Goal: Task Accomplishment & Management: Manage account settings

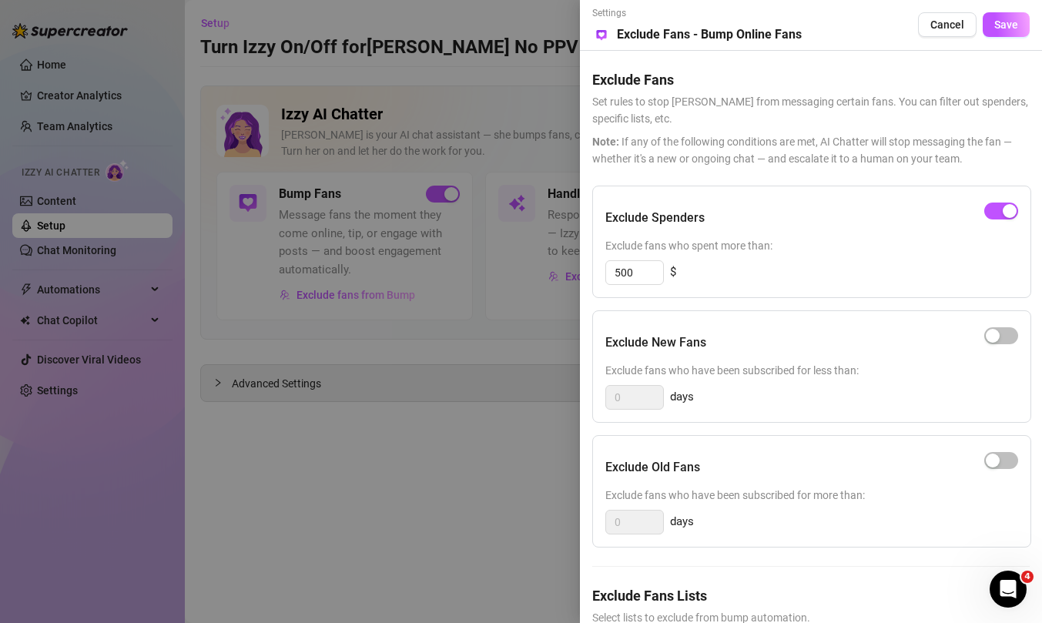
click at [551, 174] on div at bounding box center [521, 311] width 1042 height 623
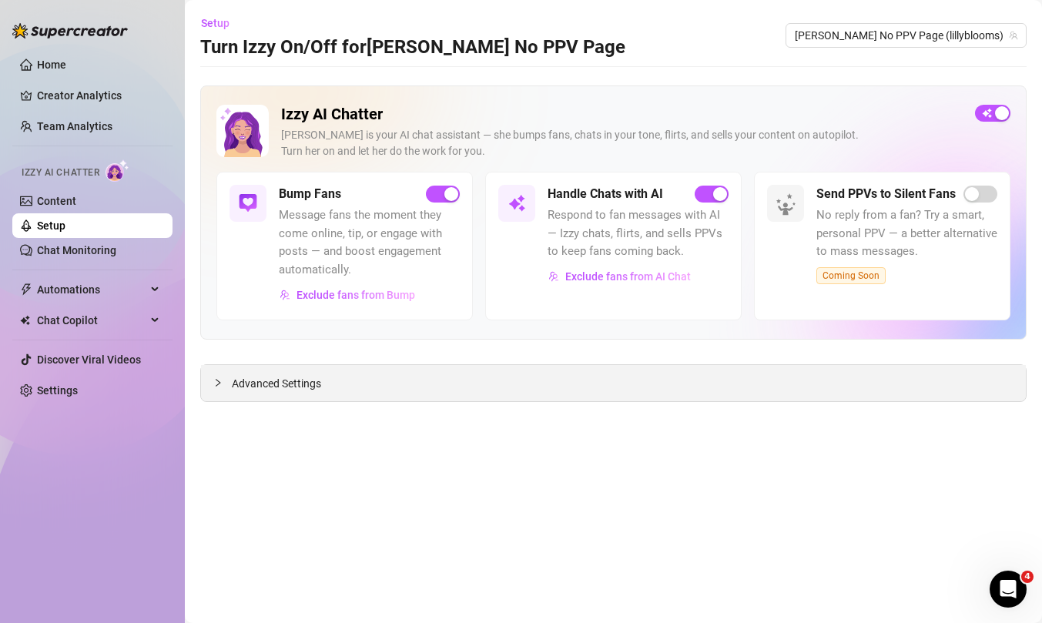
click at [327, 381] on div "Advanced Settings" at bounding box center [613, 383] width 825 height 36
click at [278, 395] on div "Advanced Settings" at bounding box center [613, 383] width 825 height 36
click at [273, 384] on span "Advanced Settings" at bounding box center [276, 383] width 89 height 17
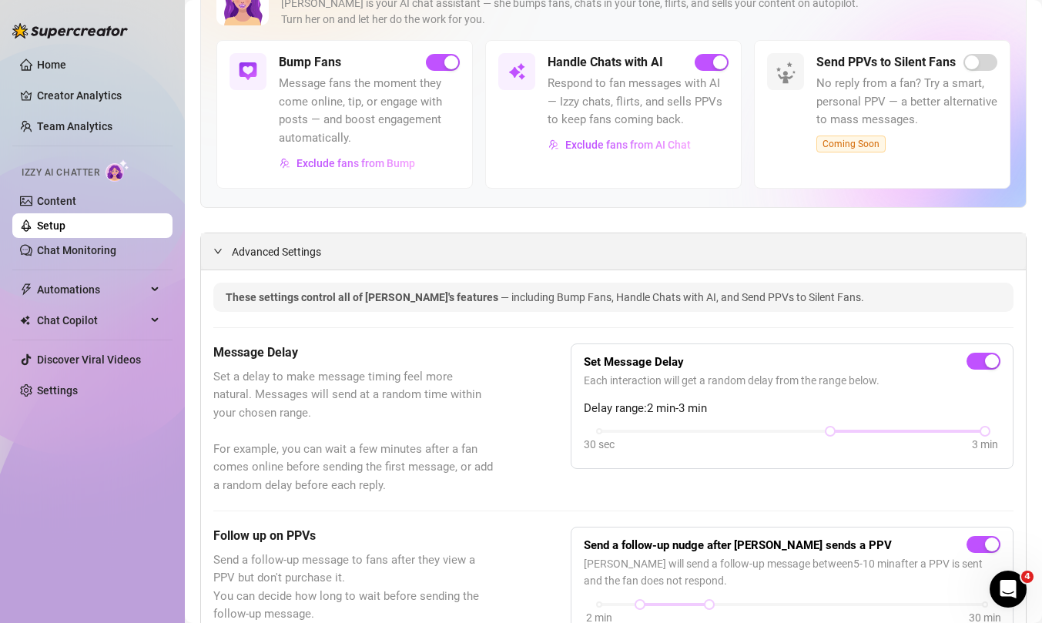
scroll to position [136, 0]
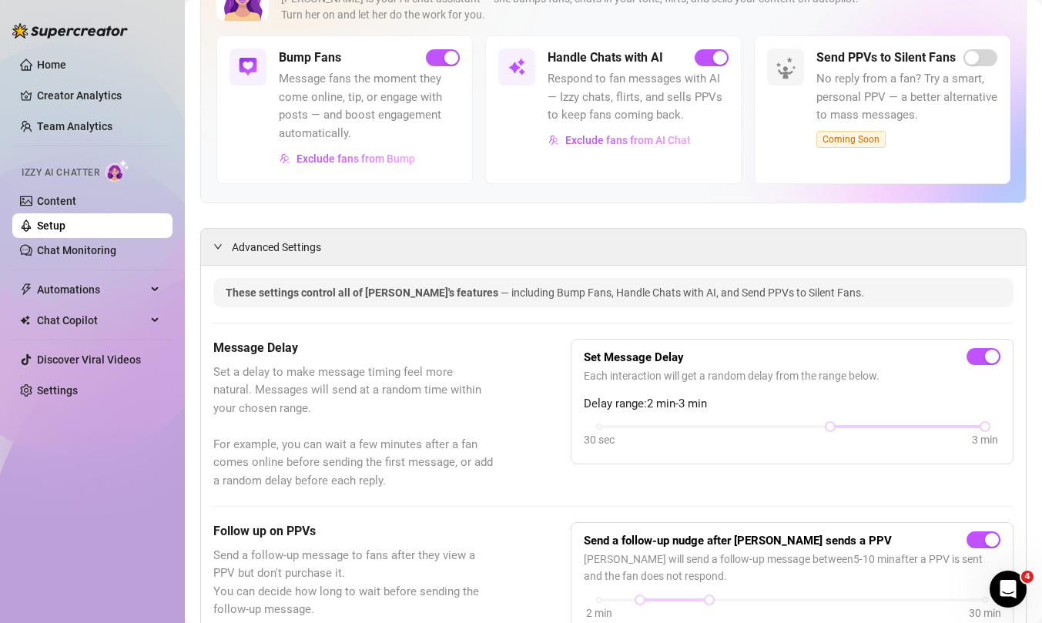
click at [872, 381] on span "Each interaction will get a random delay from the range below." at bounding box center [792, 375] width 417 height 17
click at [990, 424] on div "30 sec 3 min" at bounding box center [792, 436] width 417 height 29
drag, startPoint x: 990, startPoint y: 424, endPoint x: 900, endPoint y: 423, distance: 89.3
click at [904, 423] on div at bounding box center [908, 427] width 8 height 8
drag, startPoint x: 900, startPoint y: 423, endPoint x: 838, endPoint y: 424, distance: 62.4
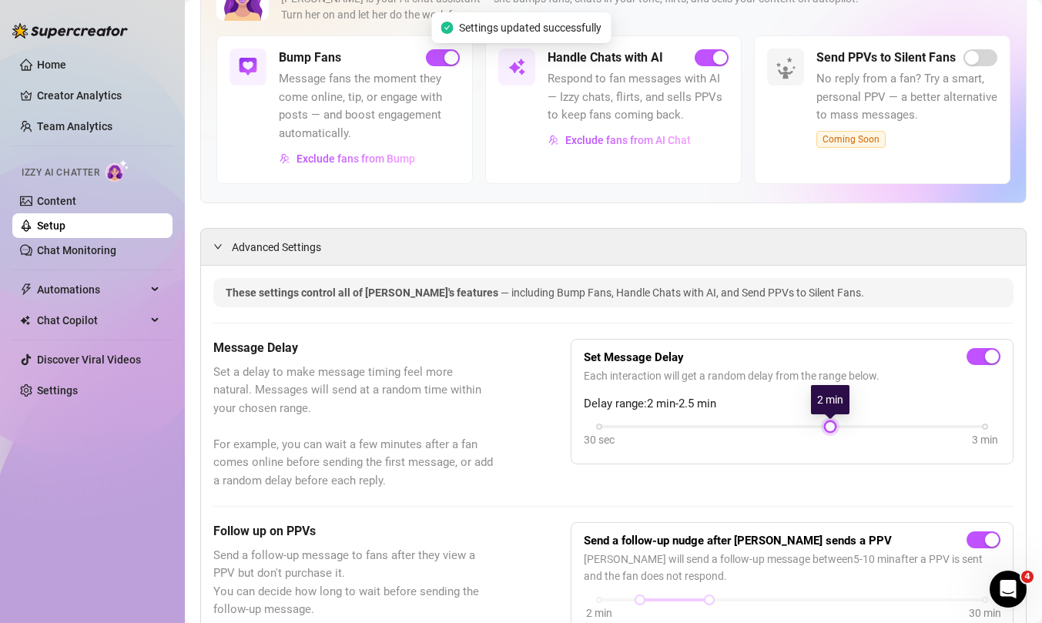
click at [838, 424] on div "30 sec 3 min" at bounding box center [792, 425] width 386 height 6
click at [65, 225] on link "Setup" at bounding box center [51, 225] width 28 height 12
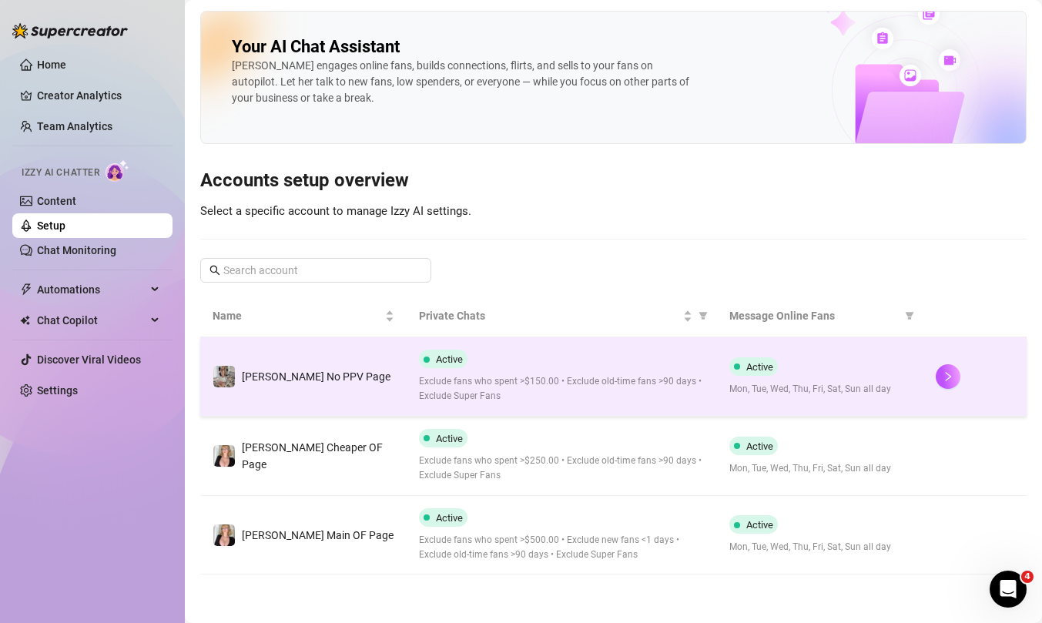
click at [559, 383] on span "Exclude fans who spent >$150.00 • Exclude old-time fans >90 days • Exclude Supe…" at bounding box center [561, 388] width 285 height 29
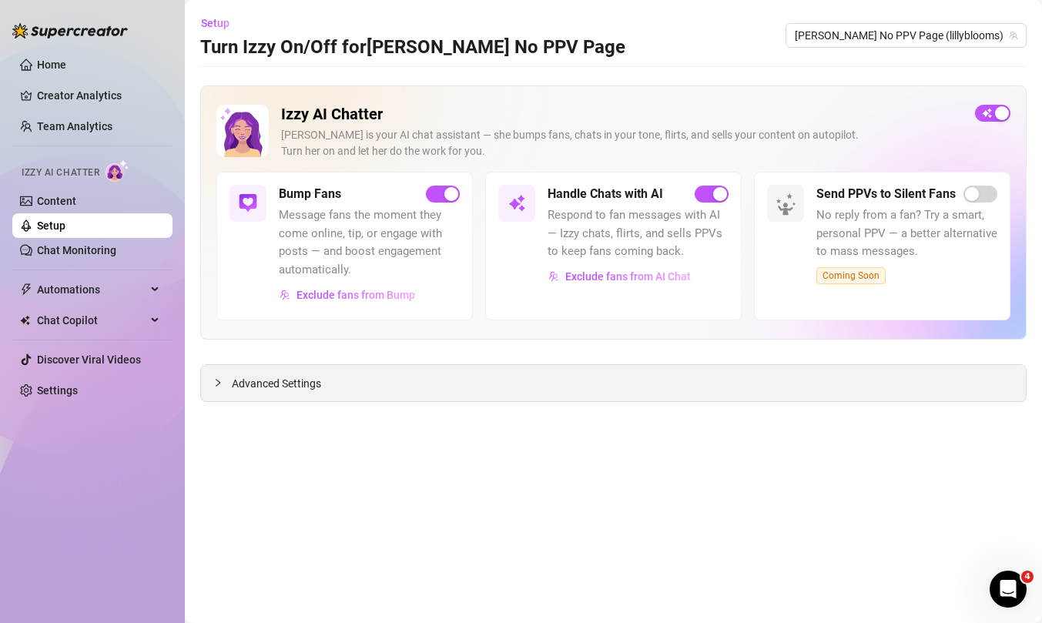
click at [377, 397] on div "Advanced Settings" at bounding box center [613, 383] width 825 height 36
click at [289, 388] on span "Advanced Settings" at bounding box center [276, 383] width 89 height 17
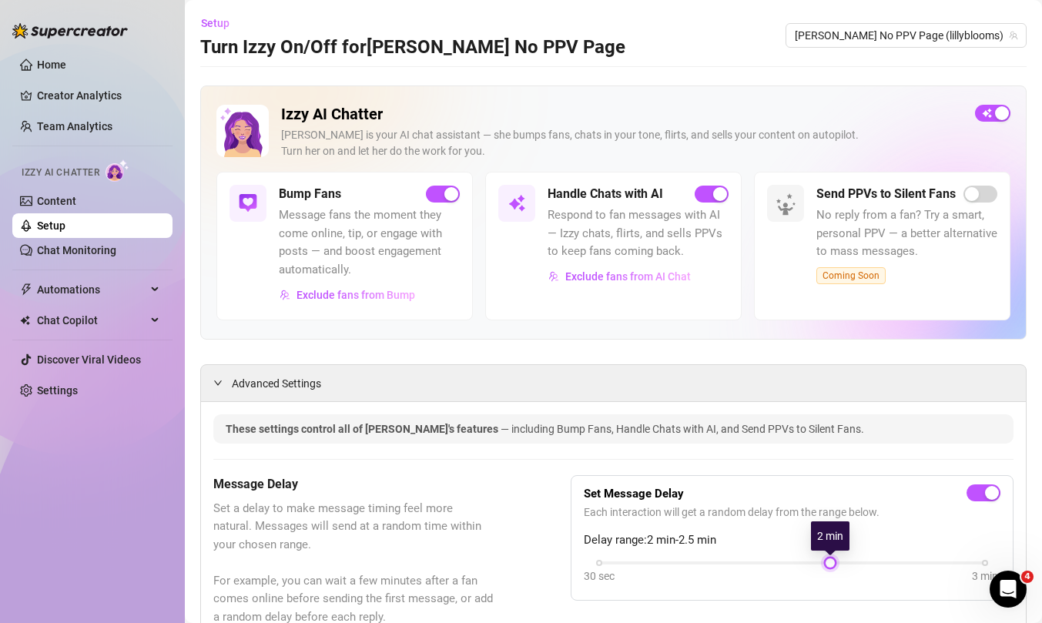
drag, startPoint x: 906, startPoint y: 563, endPoint x: 847, endPoint y: 563, distance: 59.3
click at [847, 563] on div "30 sec 3 min" at bounding box center [792, 561] width 386 height 6
click at [65, 229] on link "Setup" at bounding box center [51, 225] width 28 height 12
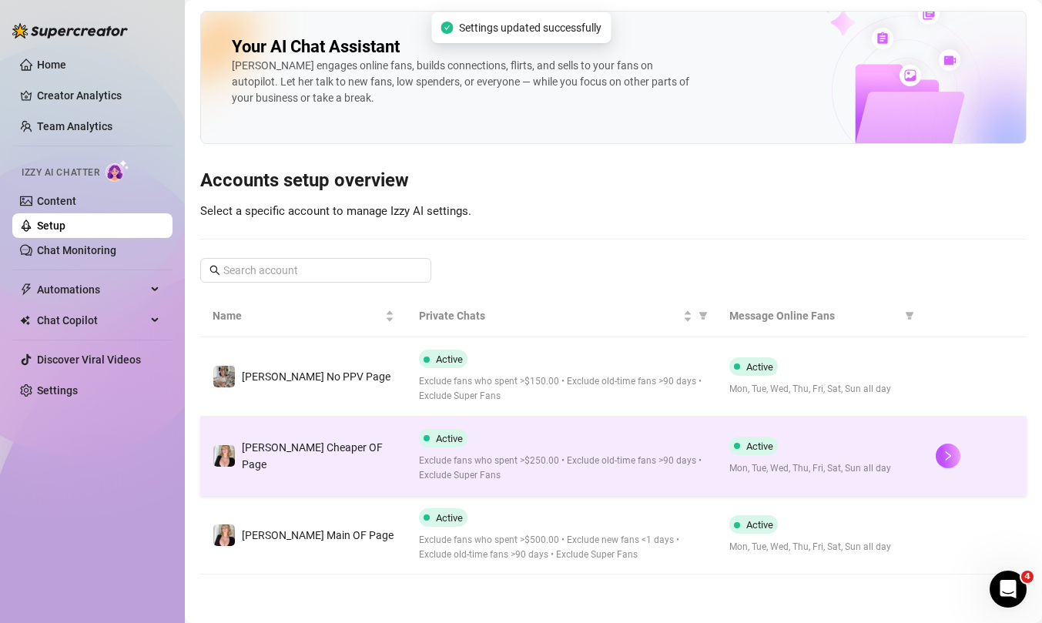
click at [320, 459] on span "[PERSON_NAME] Cheaper OF Page" at bounding box center [312, 455] width 141 height 29
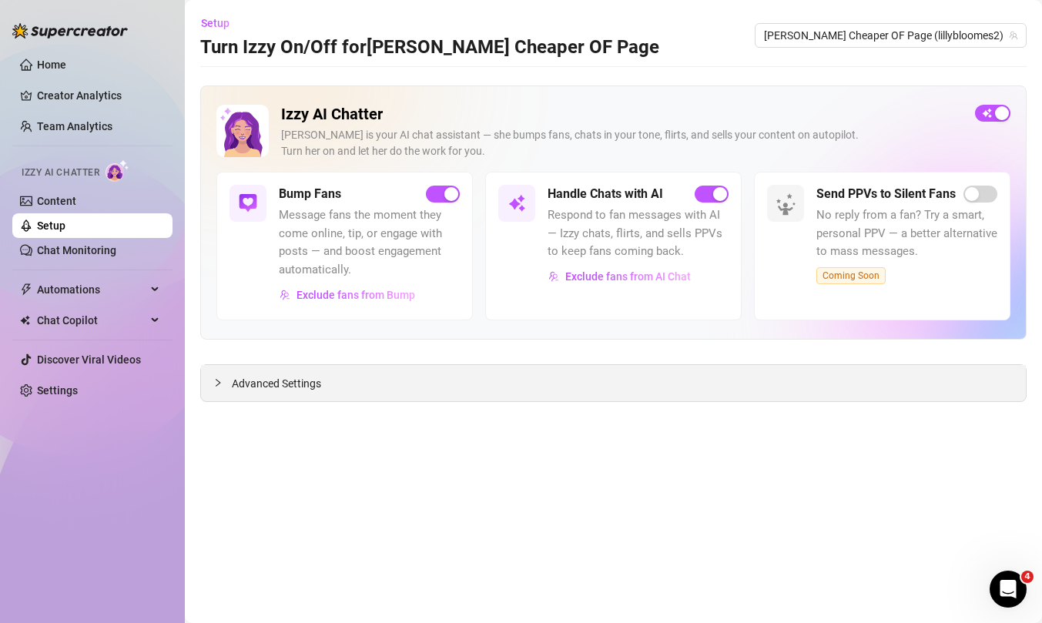
click at [326, 385] on div "Advanced Settings" at bounding box center [613, 383] width 825 height 36
click at [306, 381] on span "Advanced Settings" at bounding box center [276, 383] width 89 height 17
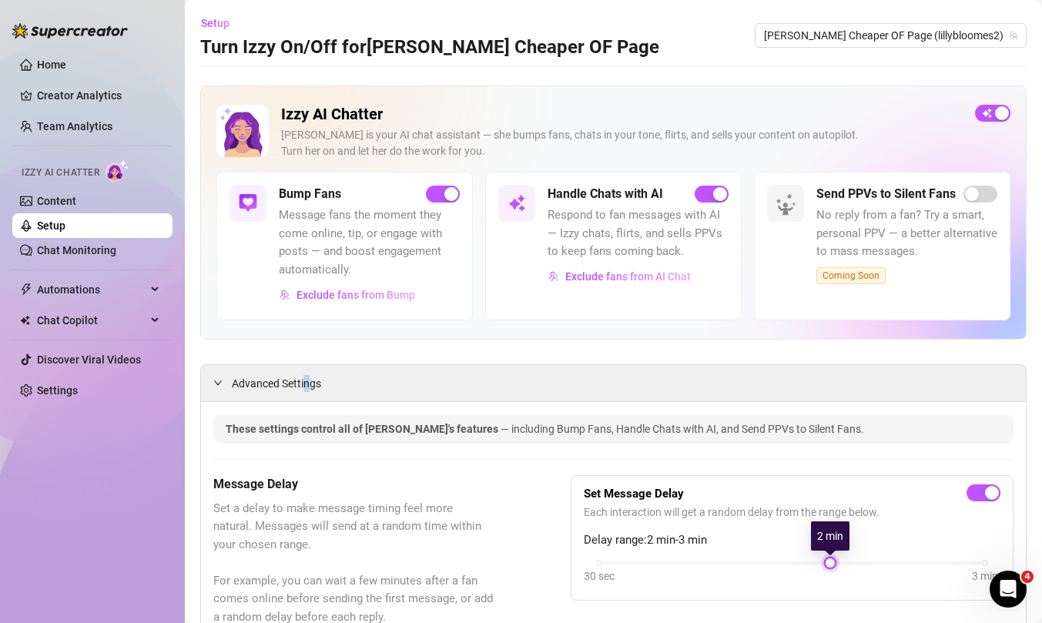
drag, startPoint x: 986, startPoint y: 565, endPoint x: 812, endPoint y: 565, distance: 173.3
click at [812, 565] on div "30 sec 3 min" at bounding box center [792, 572] width 417 height 29
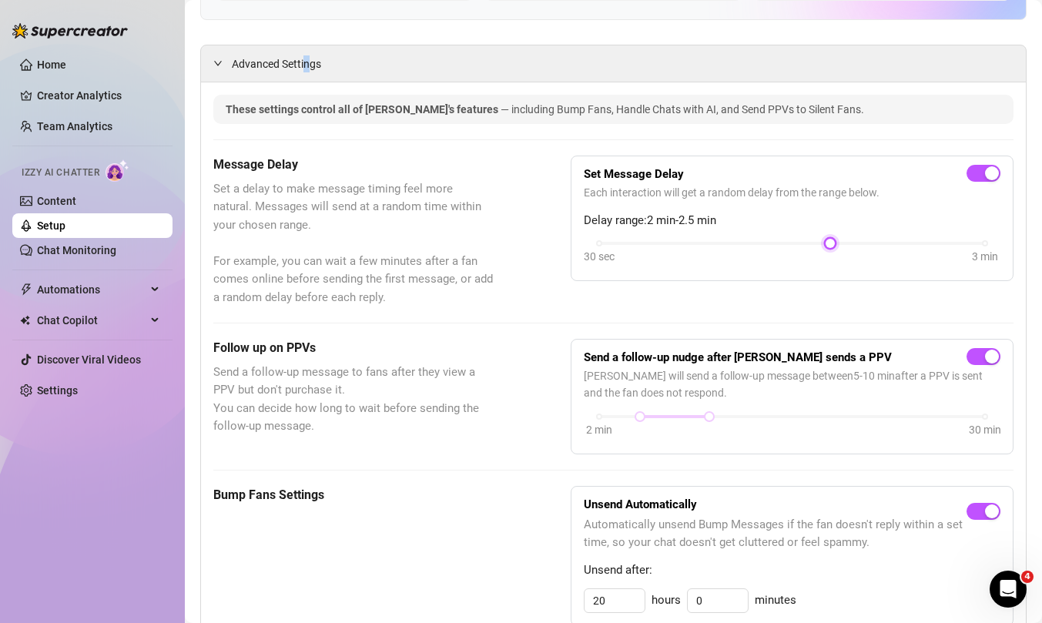
scroll to position [324, 0]
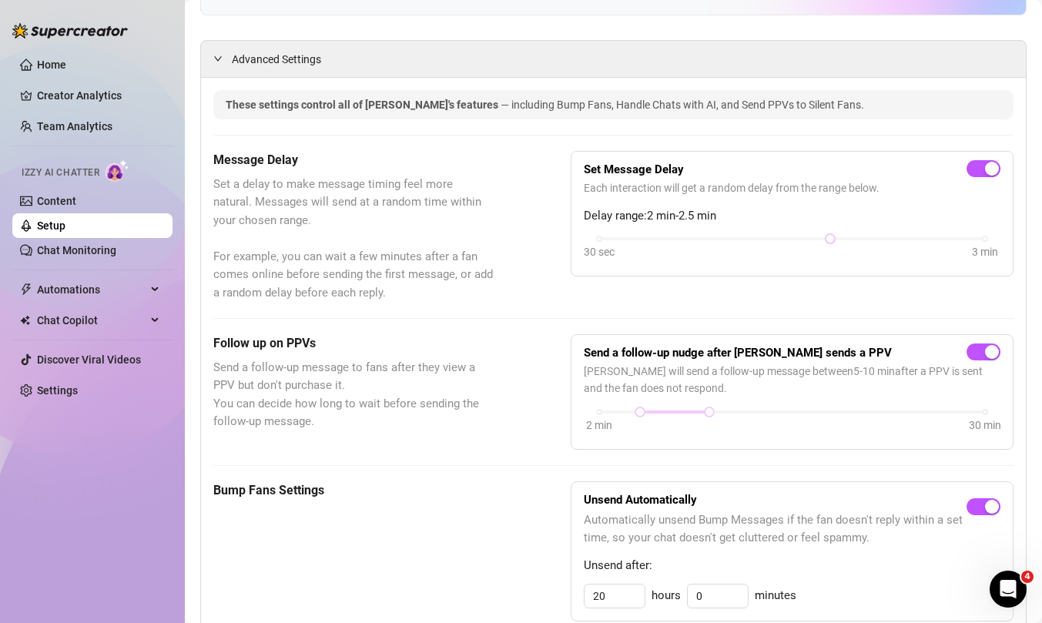
click at [728, 387] on span "[PERSON_NAME] will send a follow-up message between 5 - 10 min after a PPV is s…" at bounding box center [792, 380] width 417 height 34
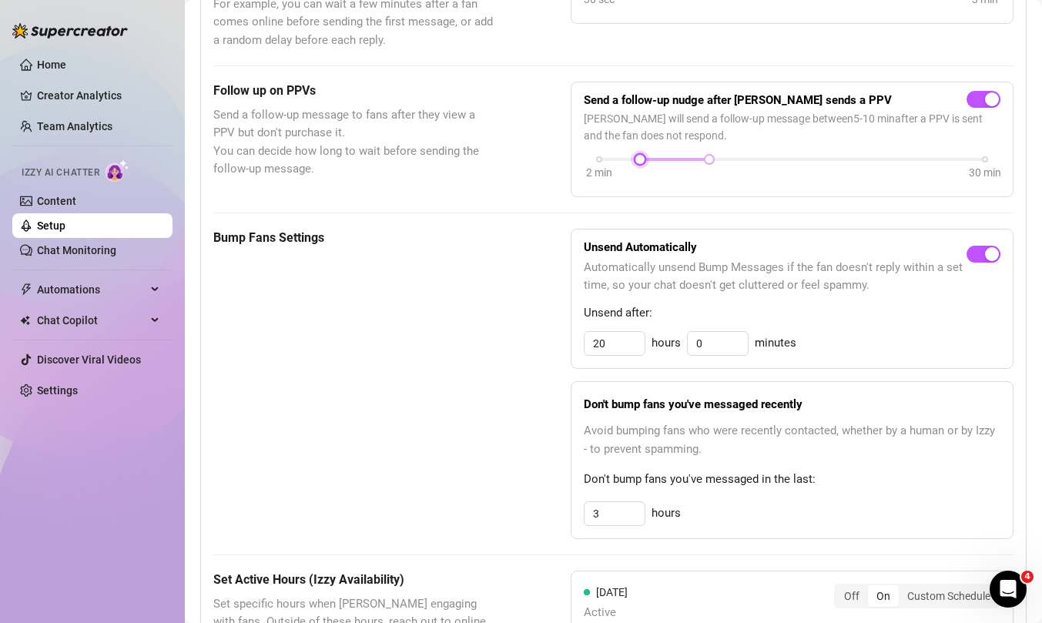
scroll to position [596, 0]
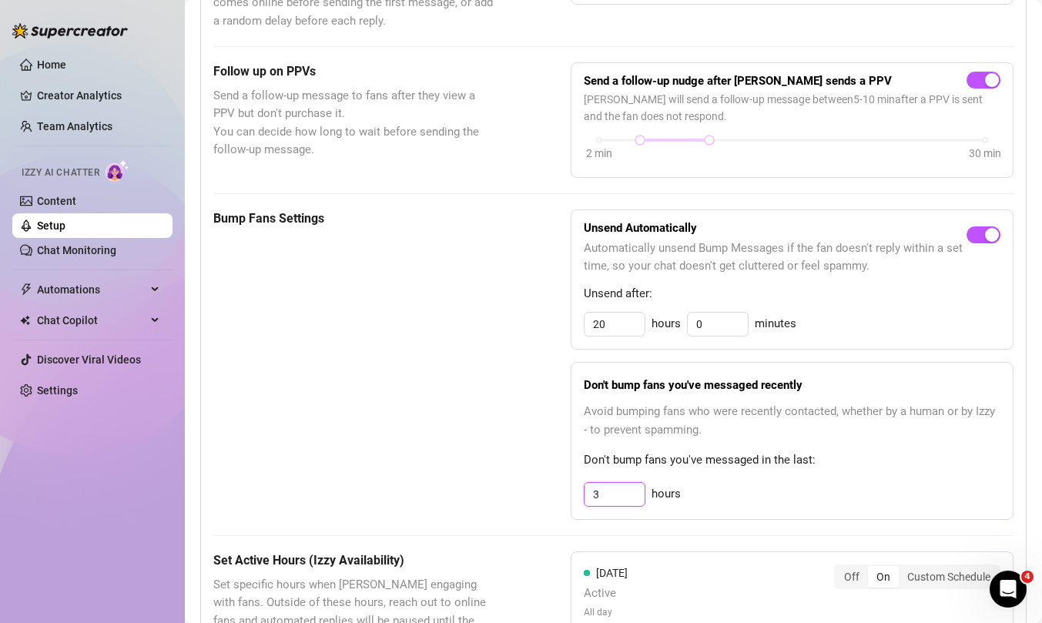
click at [604, 336] on input "3" at bounding box center [614, 324] width 60 height 23
type input "3"
click at [721, 538] on div "These settings control all of [PERSON_NAME]'s features — including Bump Fans, H…" at bounding box center [613, 530] width 800 height 1425
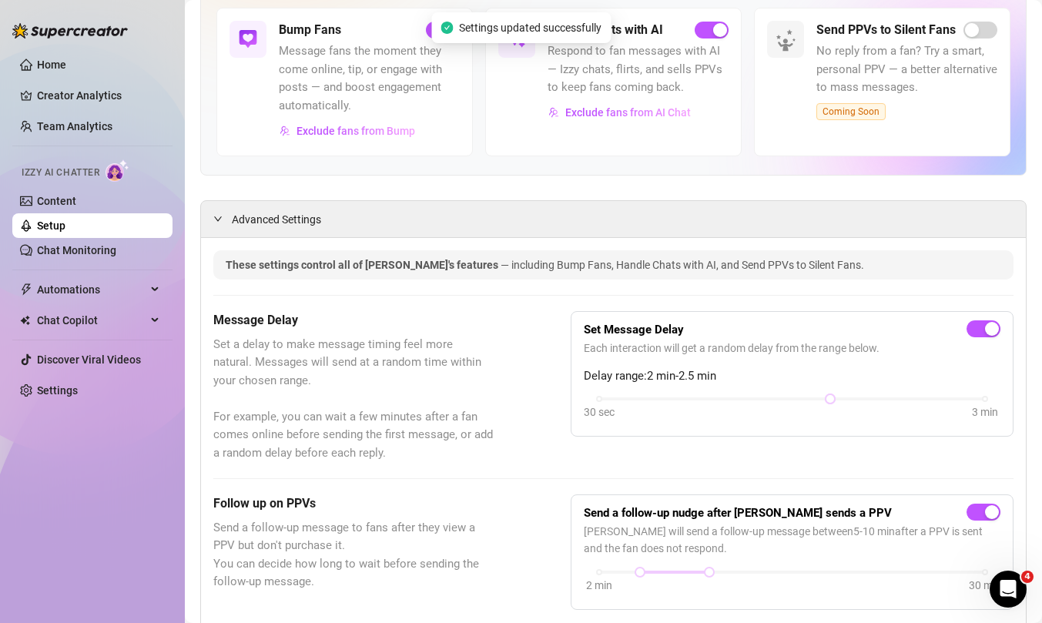
scroll to position [0, 0]
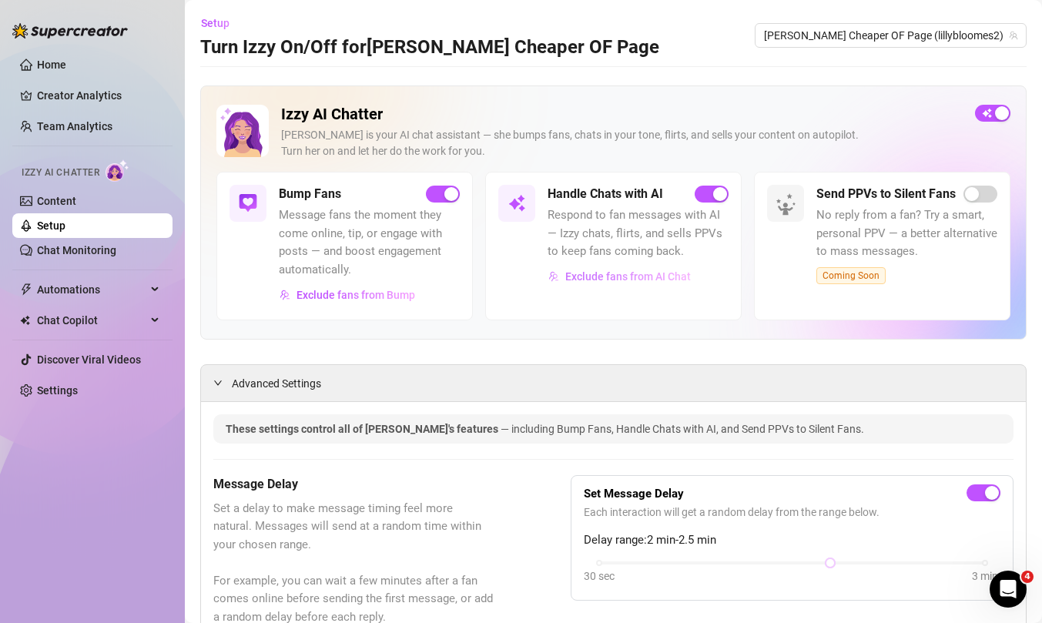
click at [618, 273] on span "Exclude fans from AI Chat" at bounding box center [628, 276] width 126 height 12
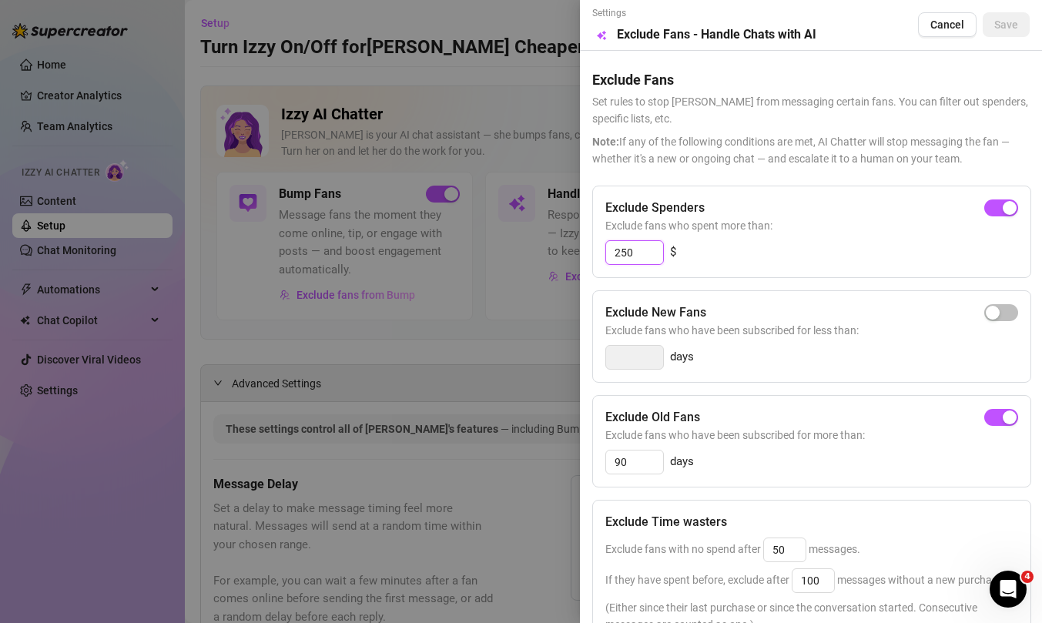
drag, startPoint x: 641, startPoint y: 259, endPoint x: 601, endPoint y: 255, distance: 40.2
click at [601, 254] on div "Exclude Spenders Exclude fans who spent more than: 250 $" at bounding box center [811, 232] width 439 height 92
type input "350"
click at [906, 306] on div "Exclude New Fans" at bounding box center [811, 312] width 413 height 18
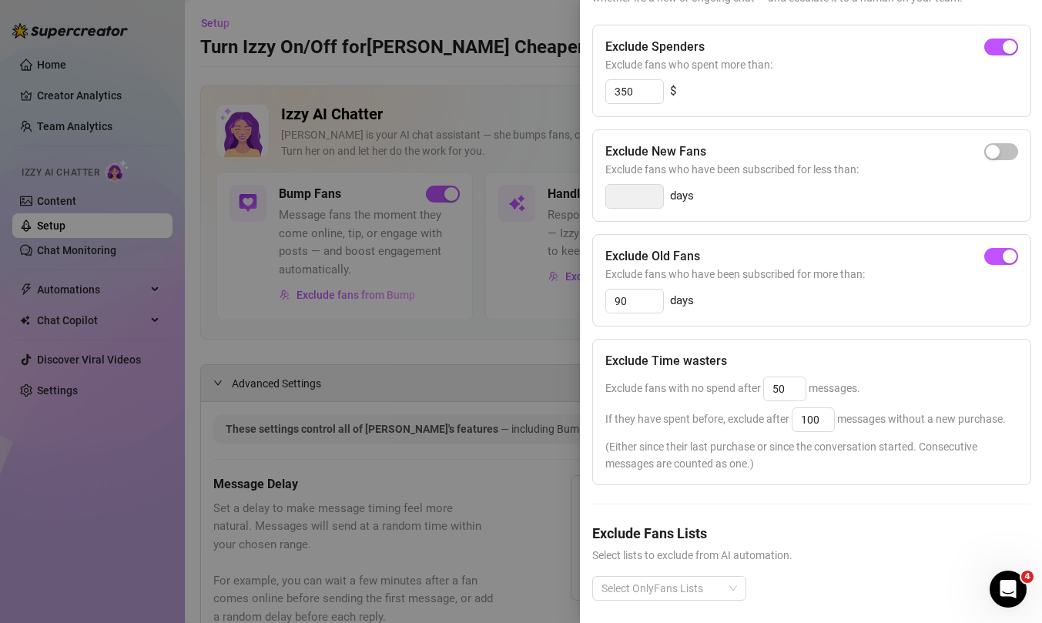
scroll to position [162, 0]
drag, startPoint x: 642, startPoint y: 304, endPoint x: 592, endPoint y: 304, distance: 50.1
click at [592, 304] on div "Exclude Old Fans Exclude fans who have been subscribed for more than: 90 days" at bounding box center [811, 279] width 439 height 92
type input "120"
click at [849, 322] on div "Exclude Old Fans Exclude fans who have been subscribed for more than: 120 days" at bounding box center [811, 279] width 439 height 92
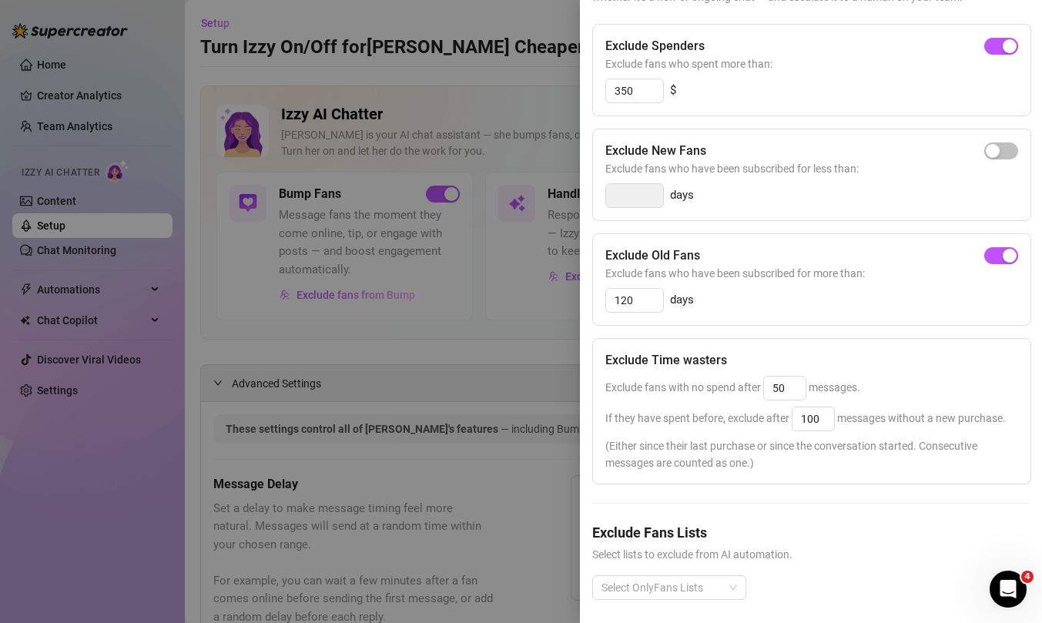
scroll to position [169, 0]
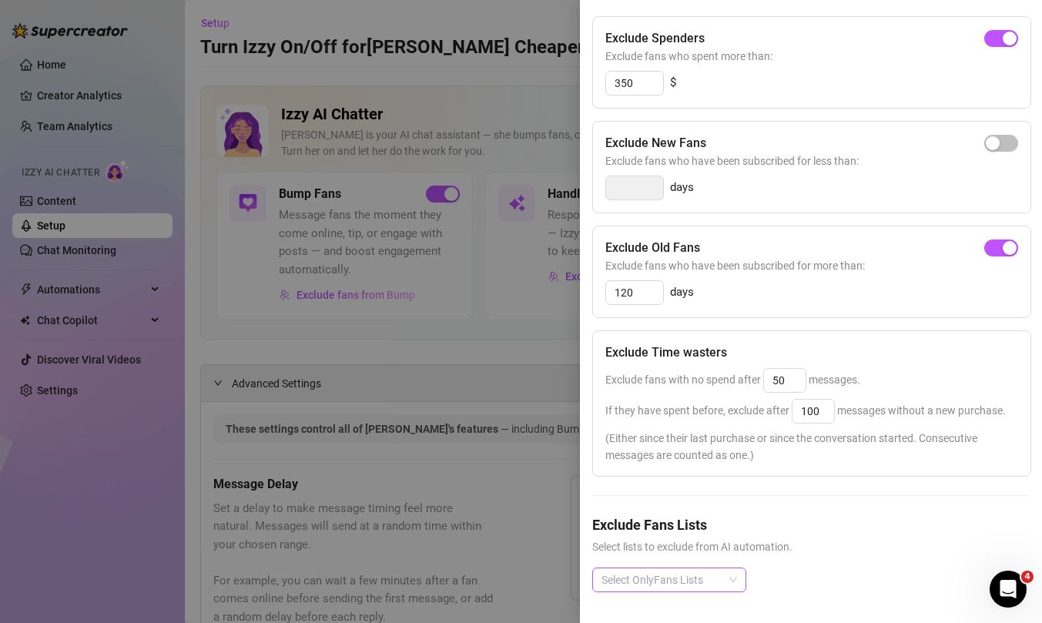
click at [732, 583] on div "Select OnlyFans Lists" at bounding box center [669, 580] width 154 height 25
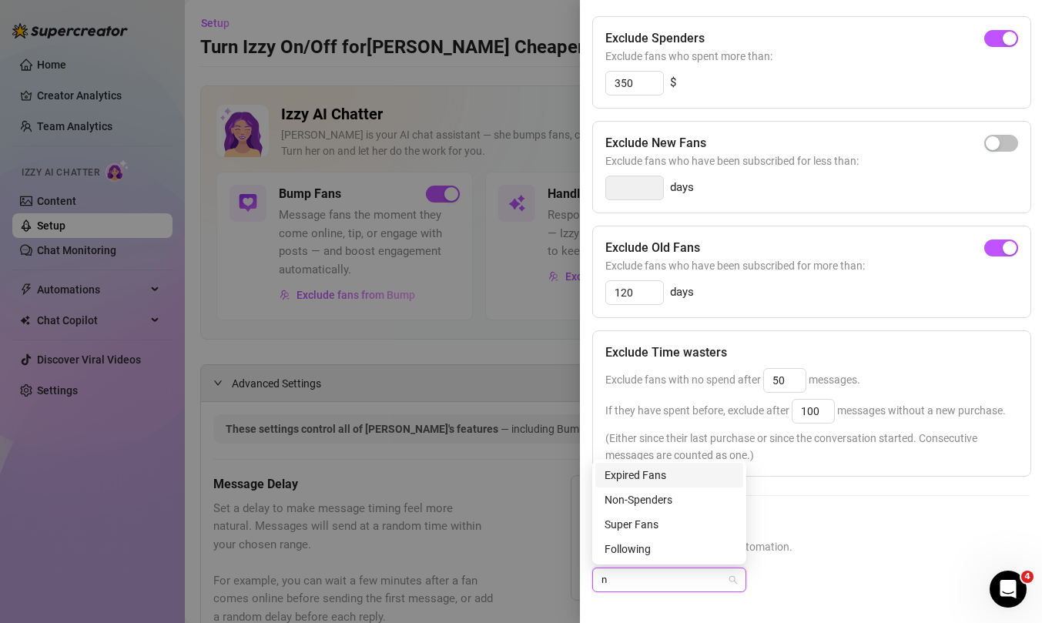
scroll to position [0, 0]
type input "n"
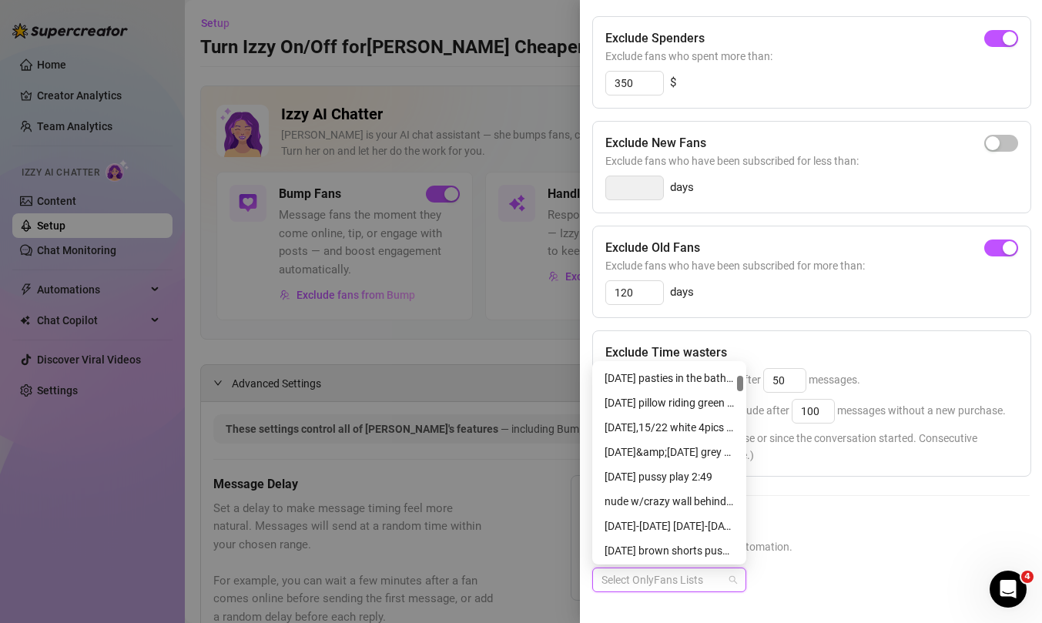
scroll to position [601, 0]
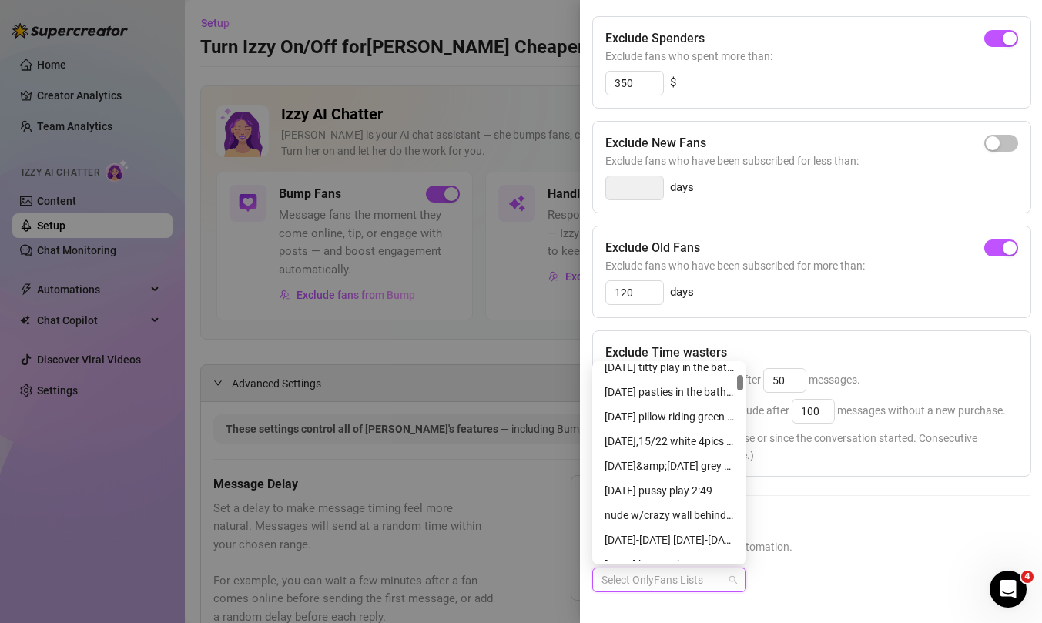
type input "n"
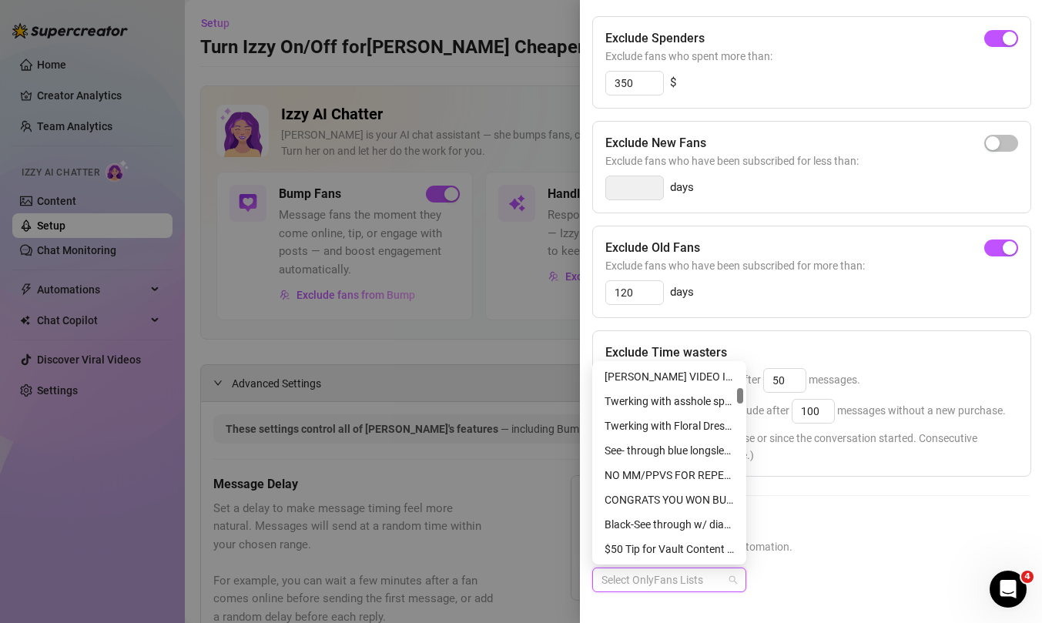
scroll to position [1308, 0]
click at [671, 467] on div "NO MM/PPVS FOR REPEATS" at bounding box center [668, 472] width 129 height 17
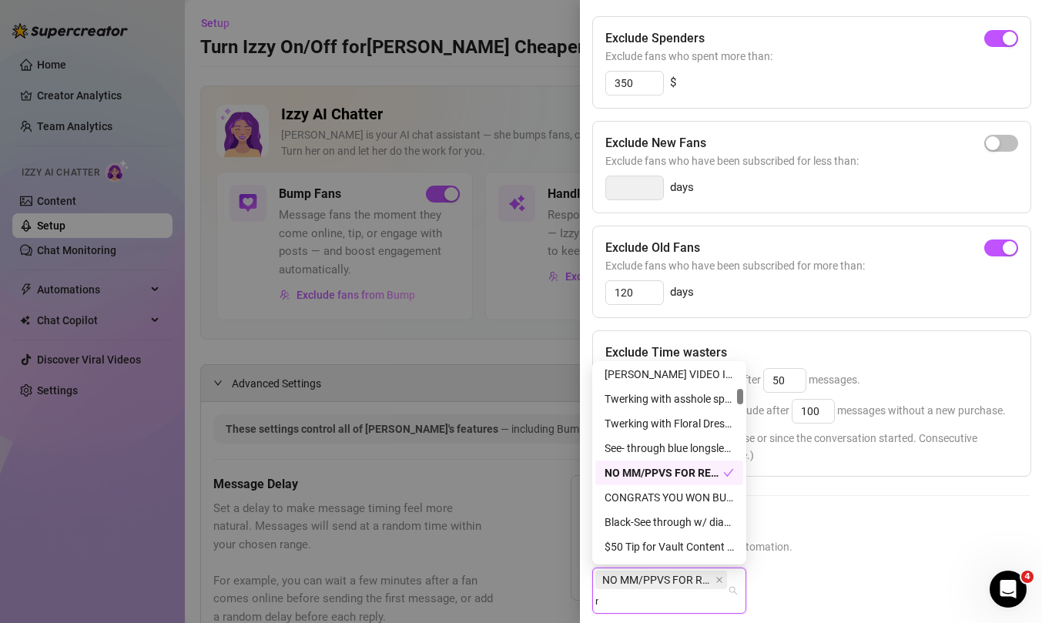
scroll to position [0, 0]
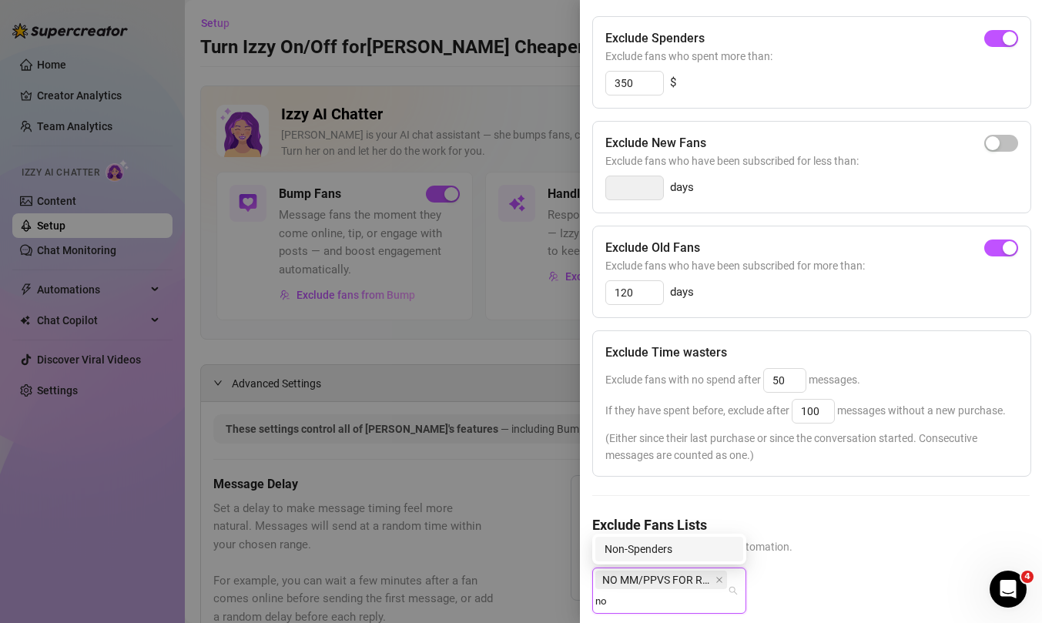
type input "n"
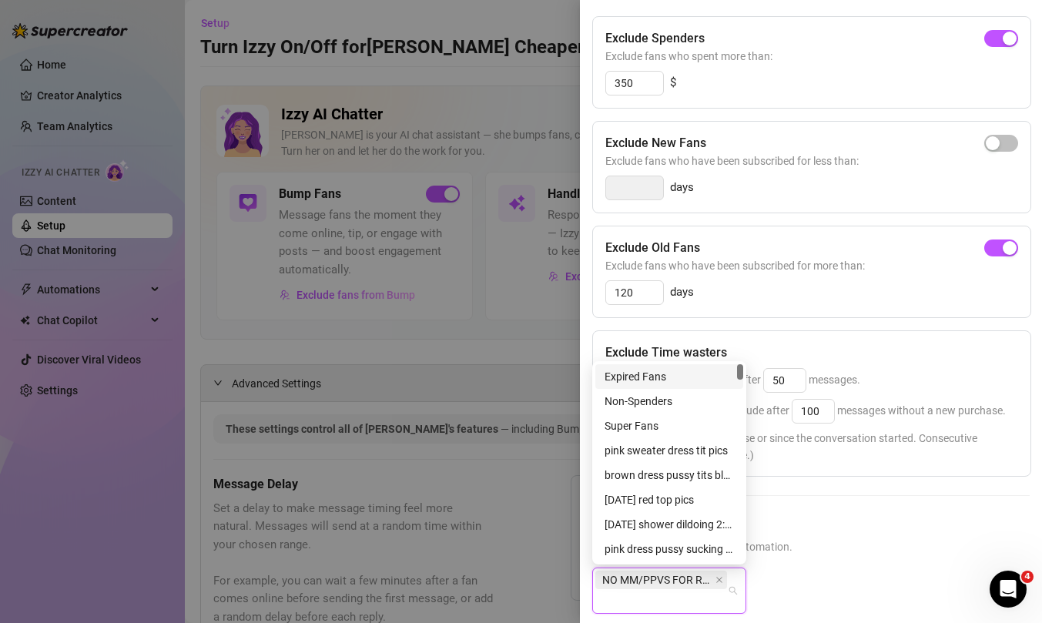
click at [839, 571] on div "NO MM/PPVS FOR REPEATS" at bounding box center [810, 603] width 437 height 71
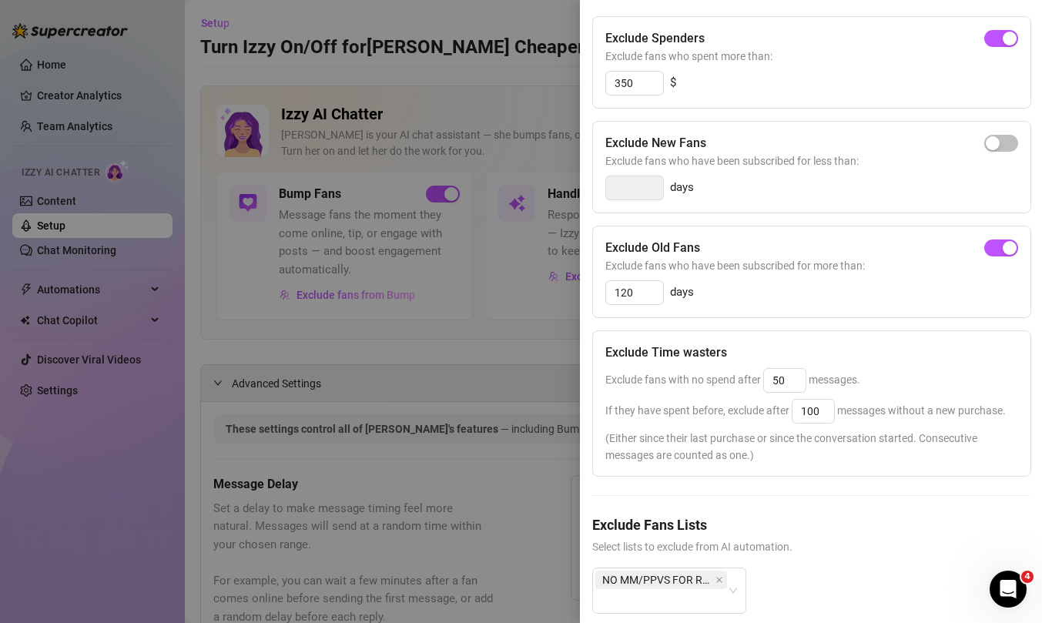
click at [538, 434] on div at bounding box center [521, 311] width 1042 height 623
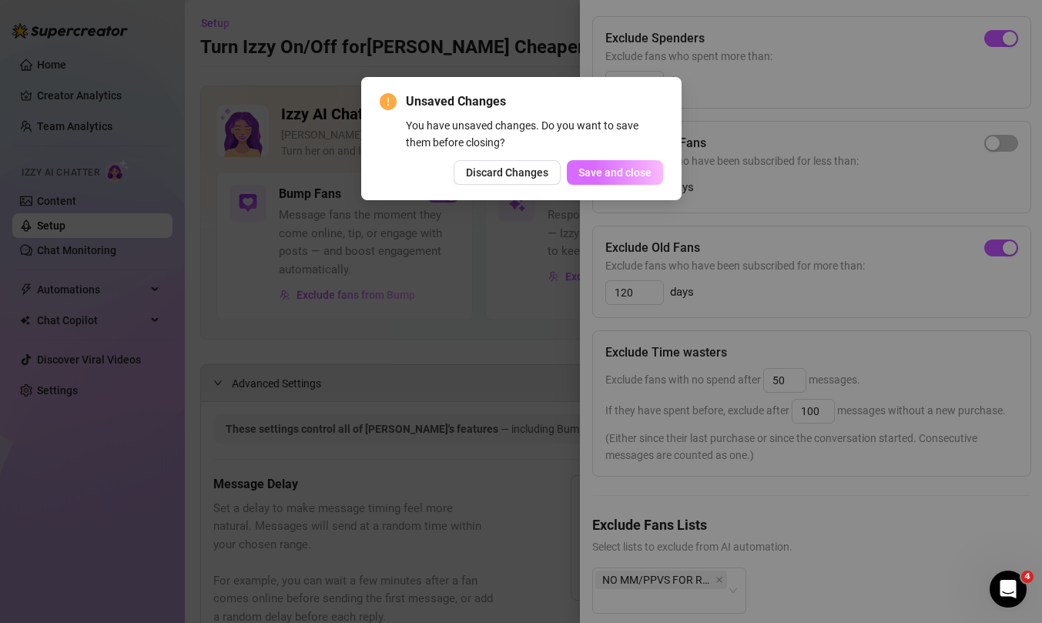
click at [605, 179] on button "Save and close" at bounding box center [615, 172] width 96 height 25
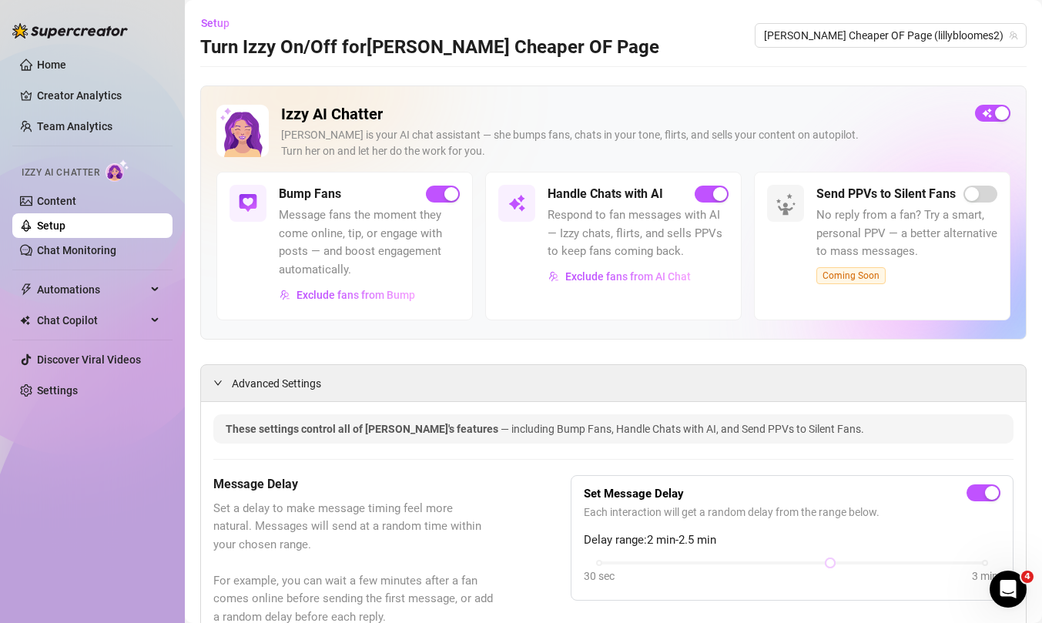
click at [65, 229] on link "Setup" at bounding box center [51, 225] width 28 height 12
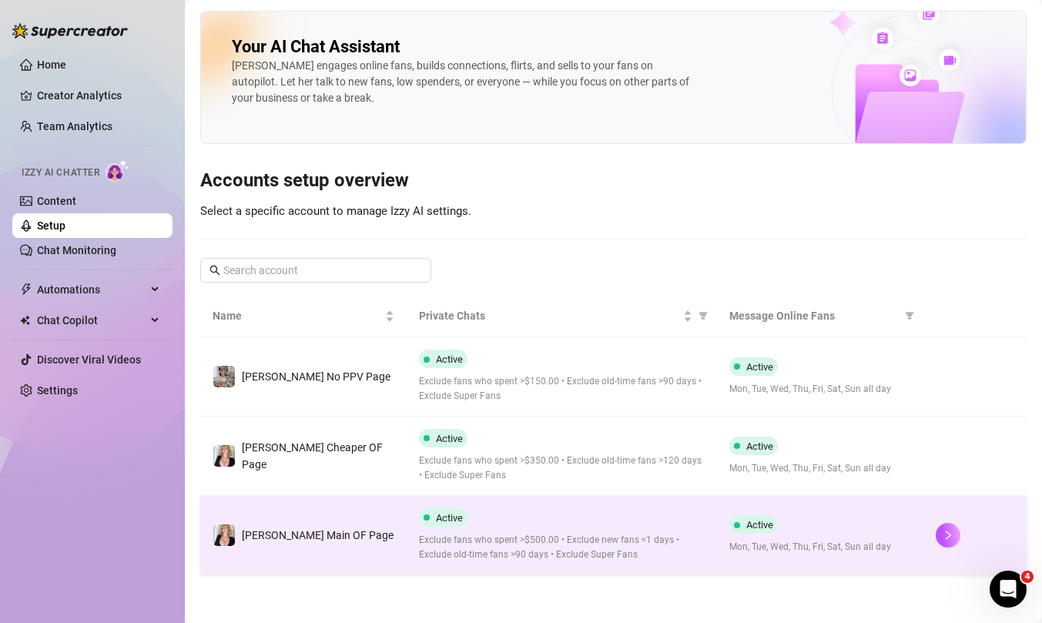
click at [347, 545] on td "[PERSON_NAME] Main OF Page" at bounding box center [303, 535] width 206 height 79
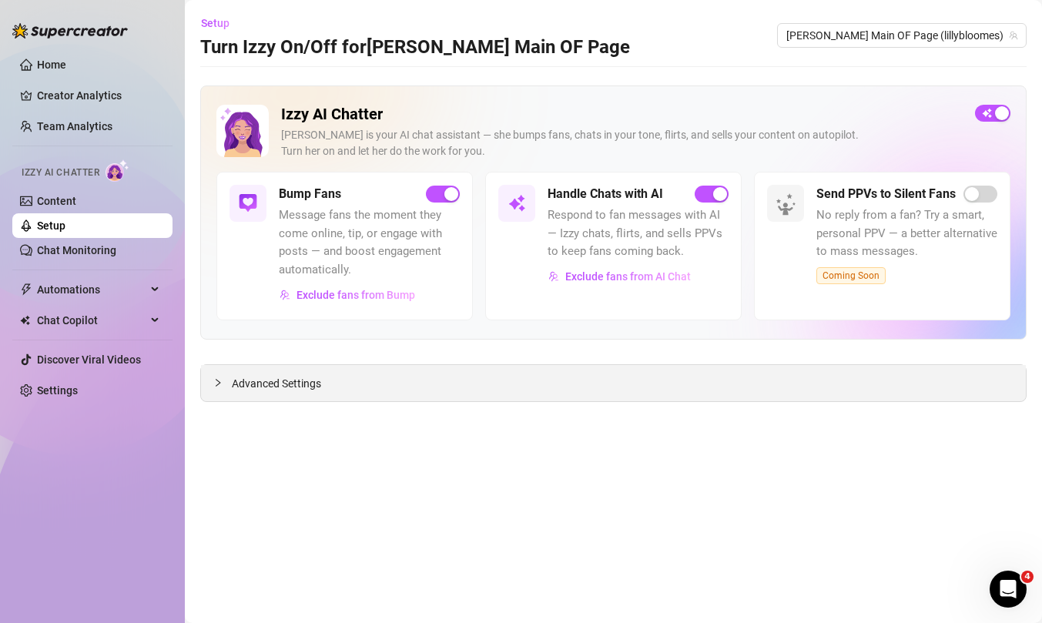
click at [303, 381] on span "Advanced Settings" at bounding box center [276, 383] width 89 height 17
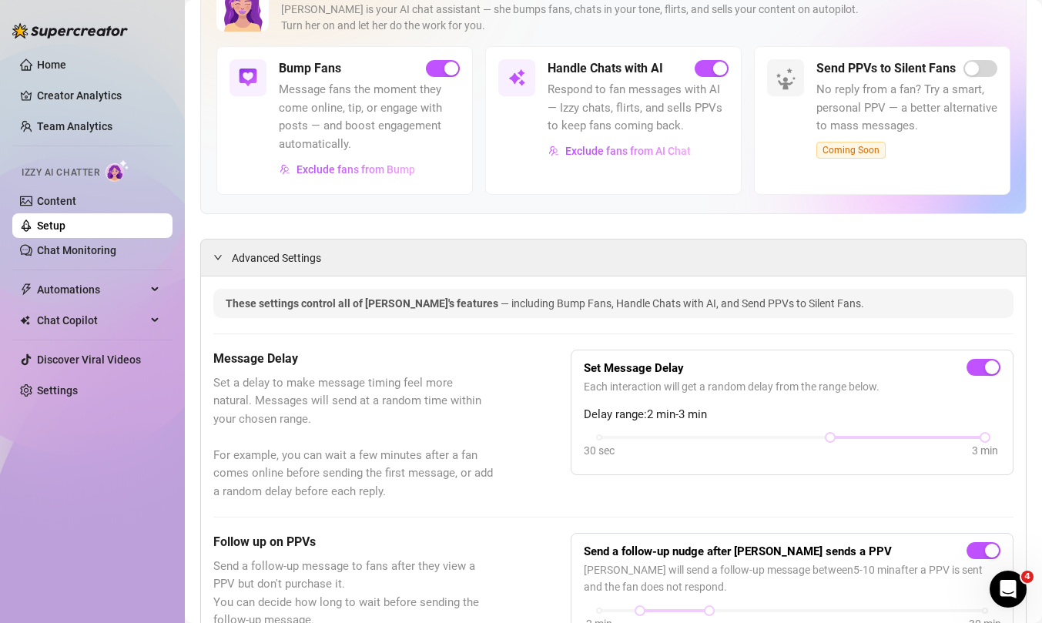
scroll to position [176, 0]
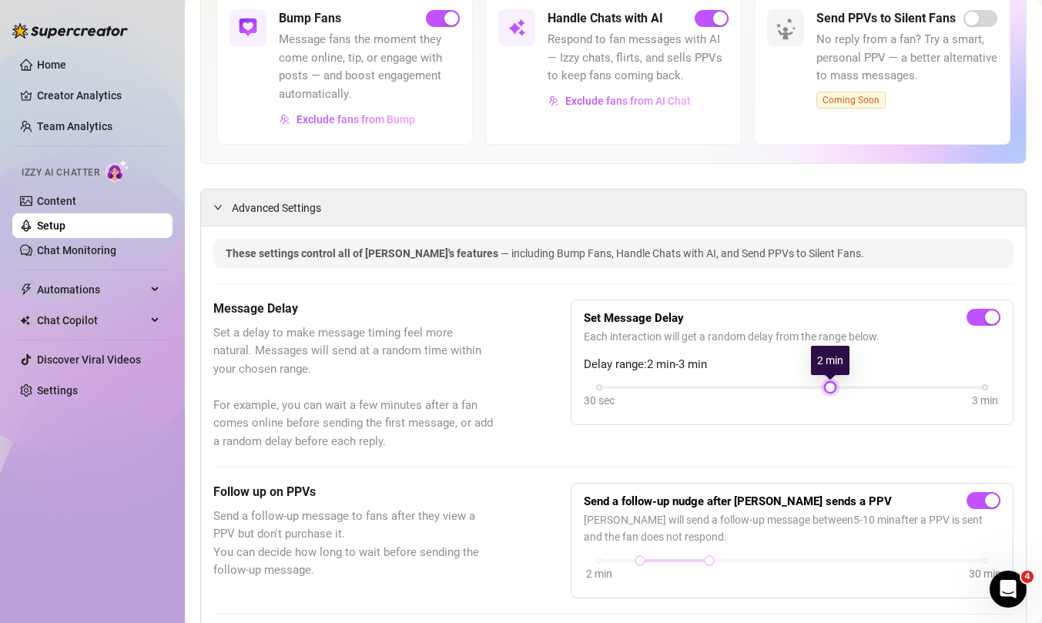
drag, startPoint x: 986, startPoint y: 389, endPoint x: 839, endPoint y: 388, distance: 146.3
click at [839, 388] on div "30 sec 3 min" at bounding box center [792, 386] width 386 height 6
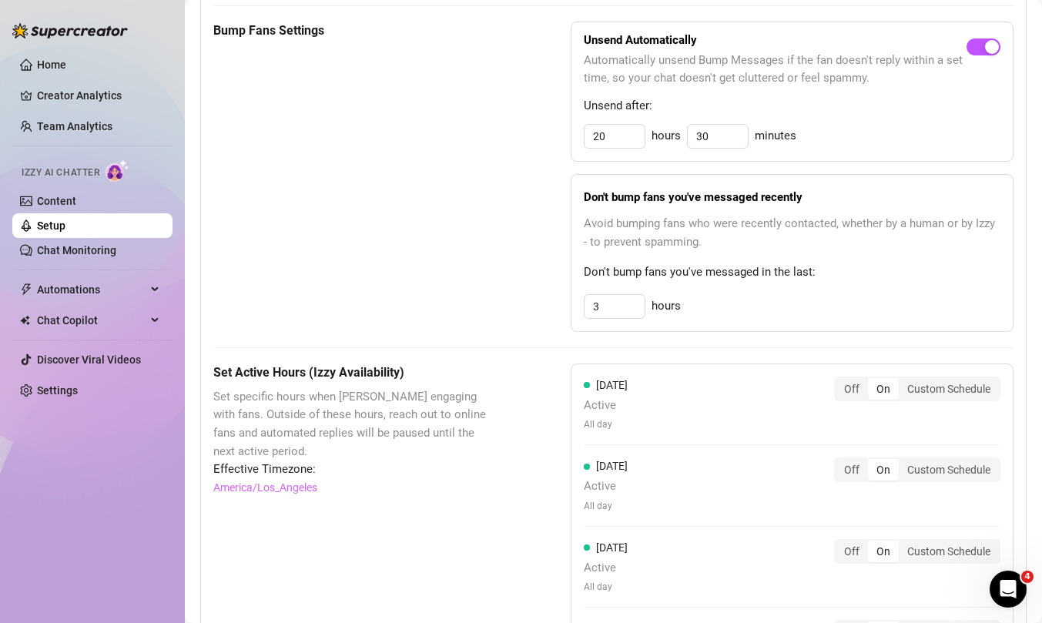
scroll to position [806, 0]
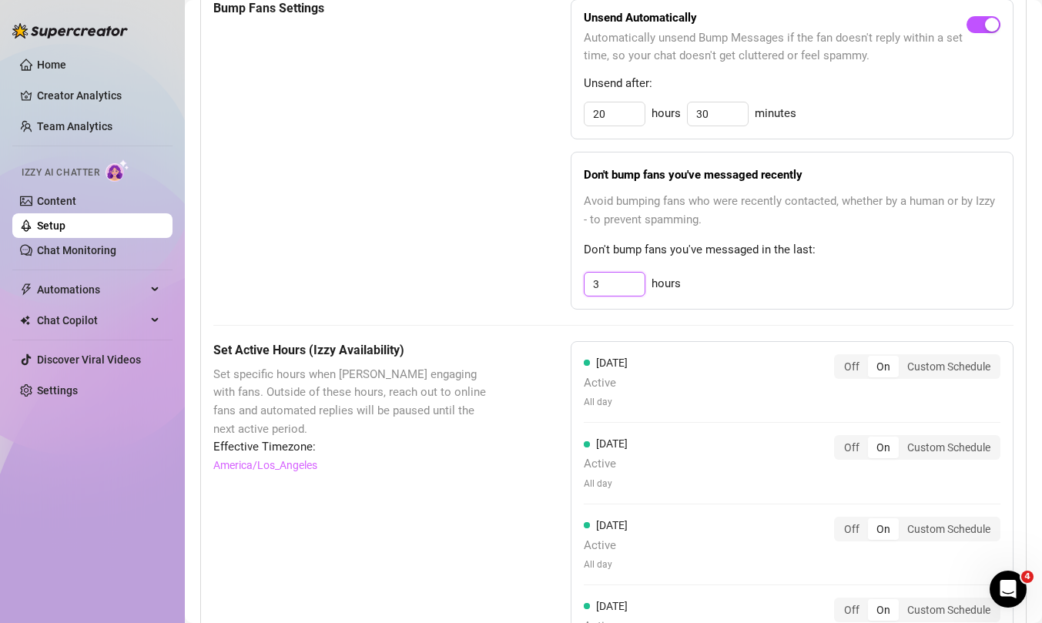
drag, startPoint x: 613, startPoint y: 283, endPoint x: 574, endPoint y: 283, distance: 38.5
click at [574, 283] on div "Don't bump fans you've messaged recently Avoid bumping fans who were recently c…" at bounding box center [792, 231] width 443 height 158
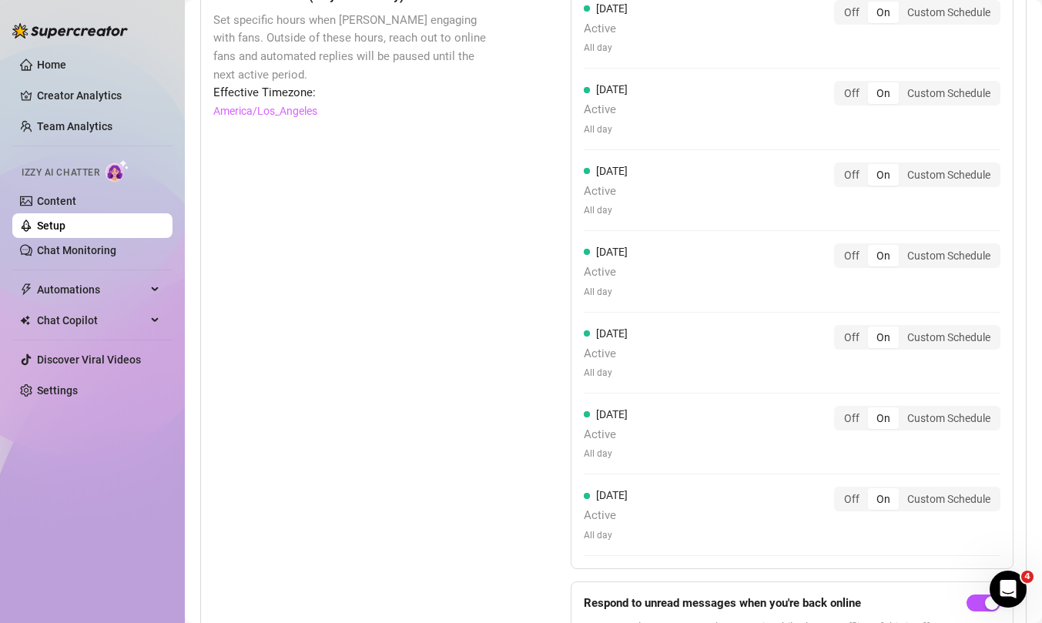
scroll to position [1275, 0]
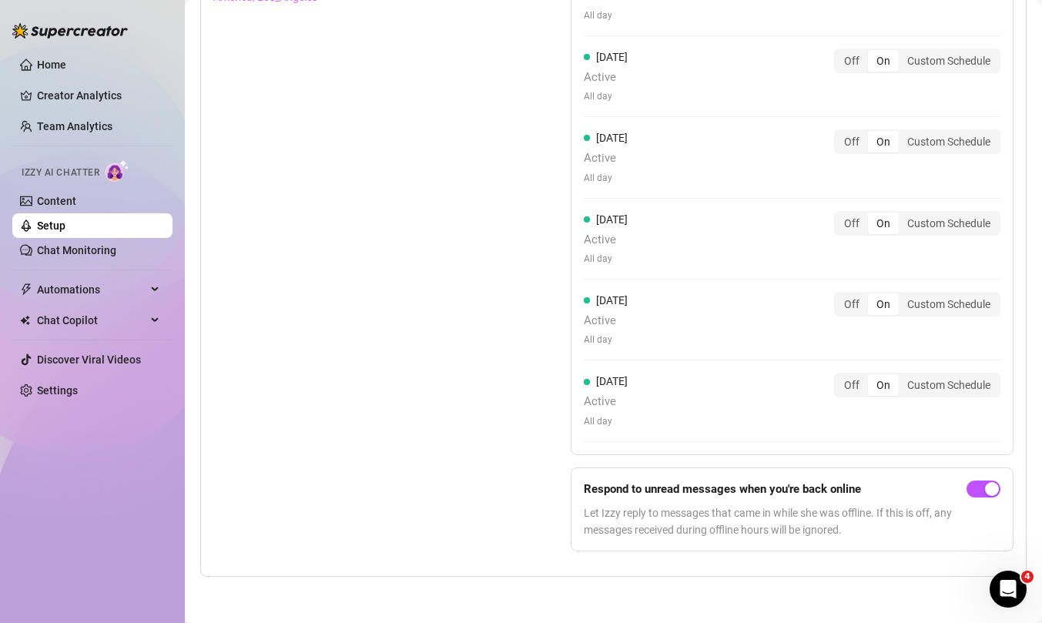
type input "3"
click at [343, 346] on div "Set Active Hours (Izzy Availability) Set specific hours when Izzy engaging with…" at bounding box center [353, 218] width 280 height 691
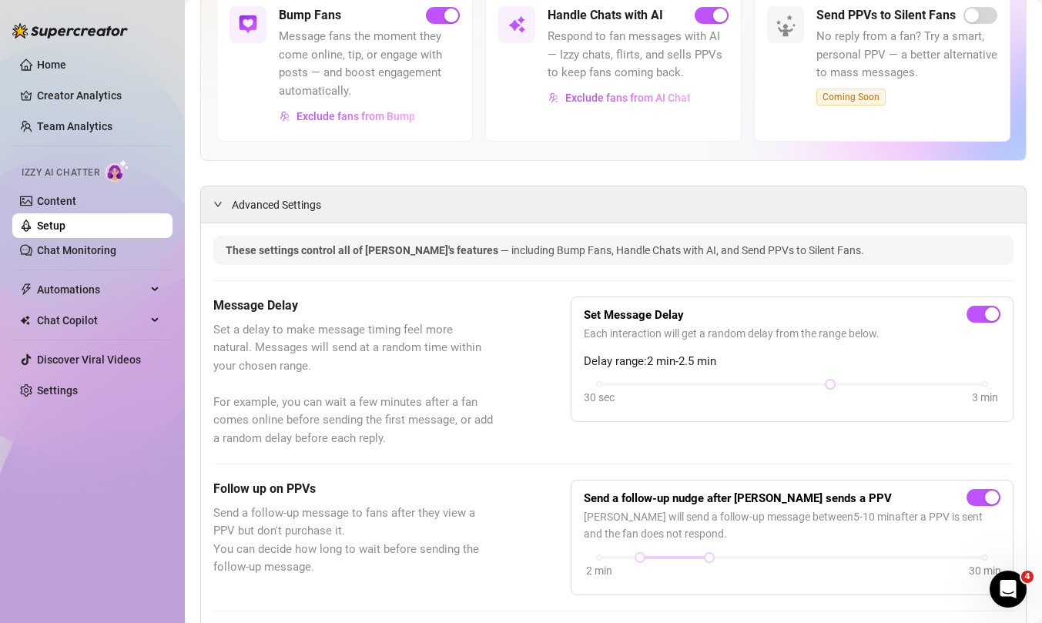
scroll to position [173, 0]
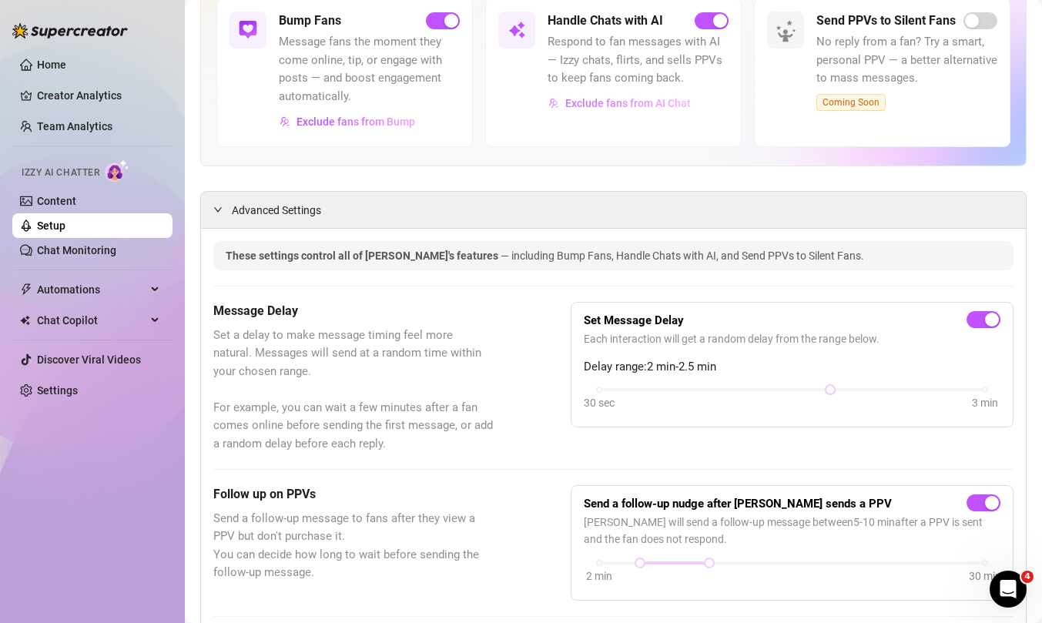
click at [653, 109] on span "Exclude fans from AI Chat" at bounding box center [628, 103] width 126 height 12
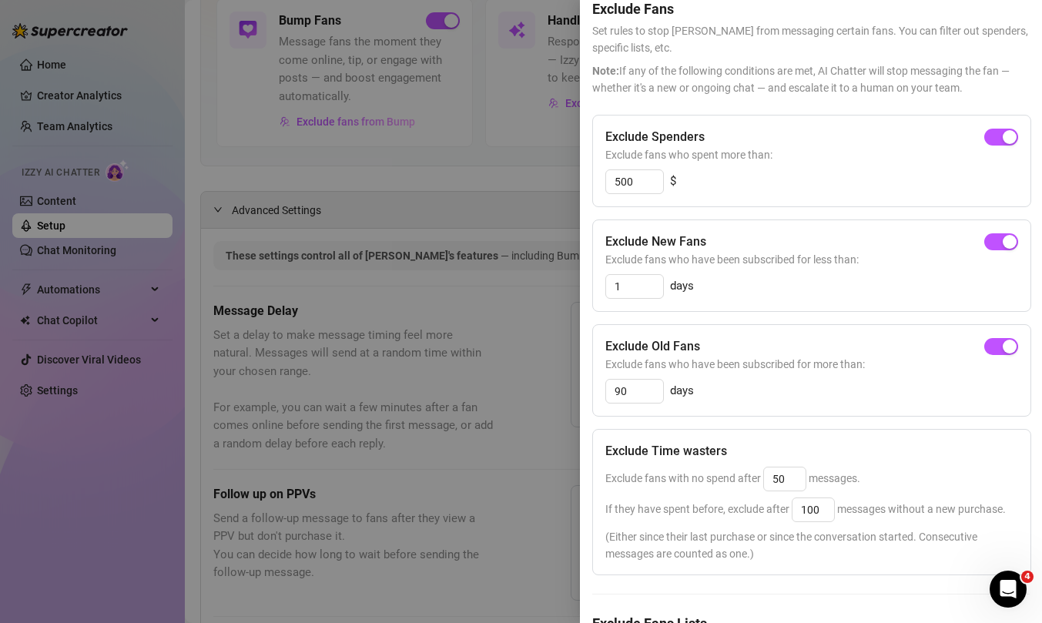
scroll to position [75, 0]
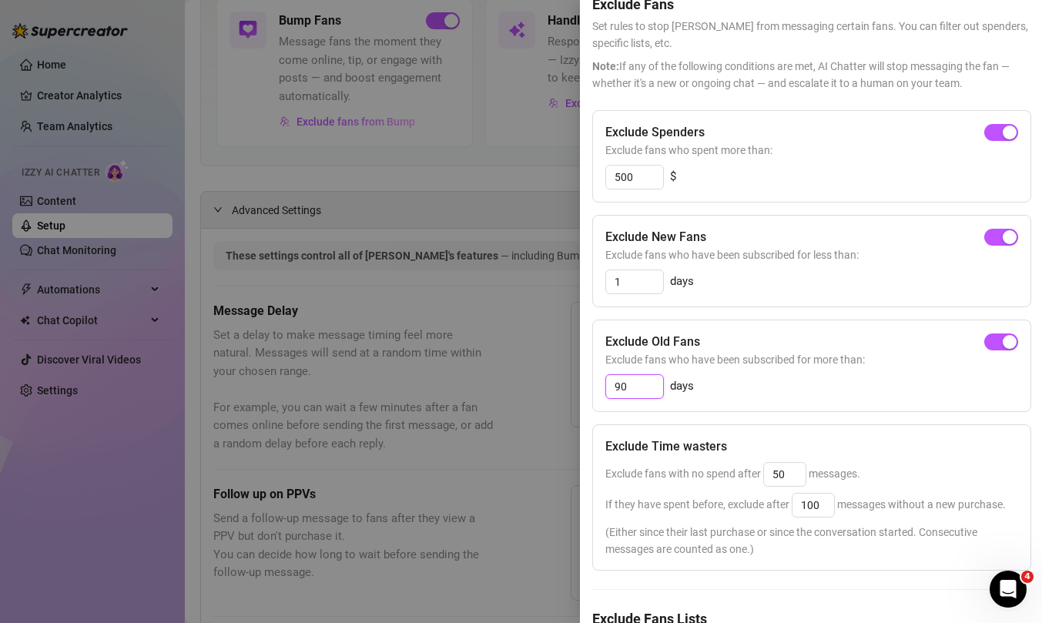
drag, startPoint x: 634, startPoint y: 387, endPoint x: 574, endPoint y: 380, distance: 59.7
click at [574, 380] on div "Settings Preview Exclude Fans - Handle Chats with AI Cancel Save Exclude Fans S…" at bounding box center [521, 311] width 1042 height 623
type input "120"
drag, startPoint x: 641, startPoint y: 182, endPoint x: 574, endPoint y: 168, distance: 68.4
click at [578, 168] on div "Settings Preview Exclude Fans - Handle Chats with AI Cancel Save Exclude Fans S…" at bounding box center [521, 311] width 1042 height 623
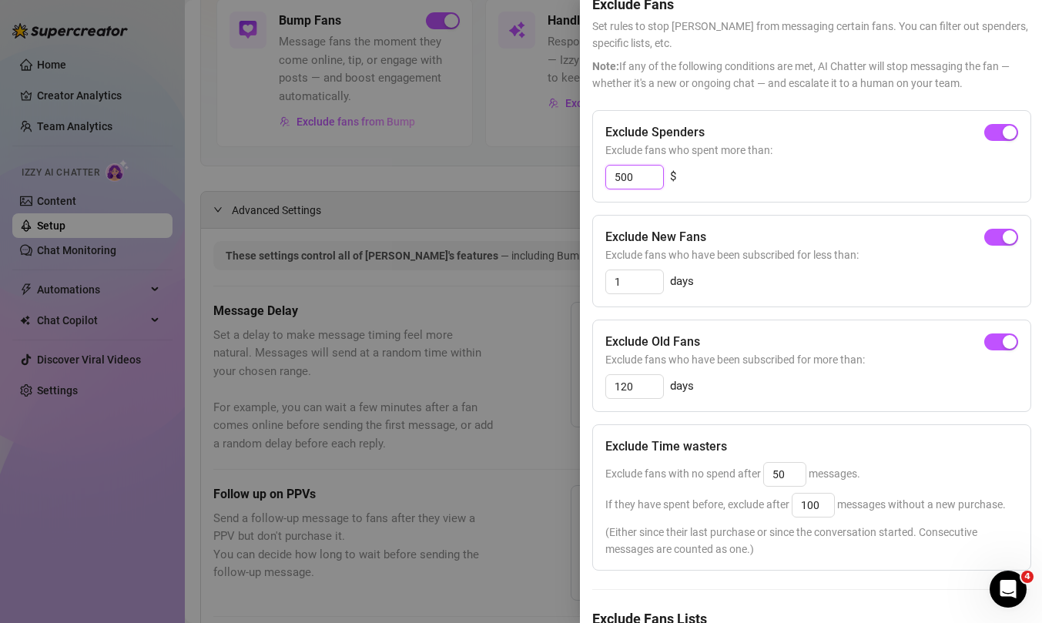
type input "2"
click at [1005, 129] on span "button" at bounding box center [1001, 132] width 34 height 17
type input "300"
click at [651, 173] on input "300" at bounding box center [634, 177] width 57 height 23
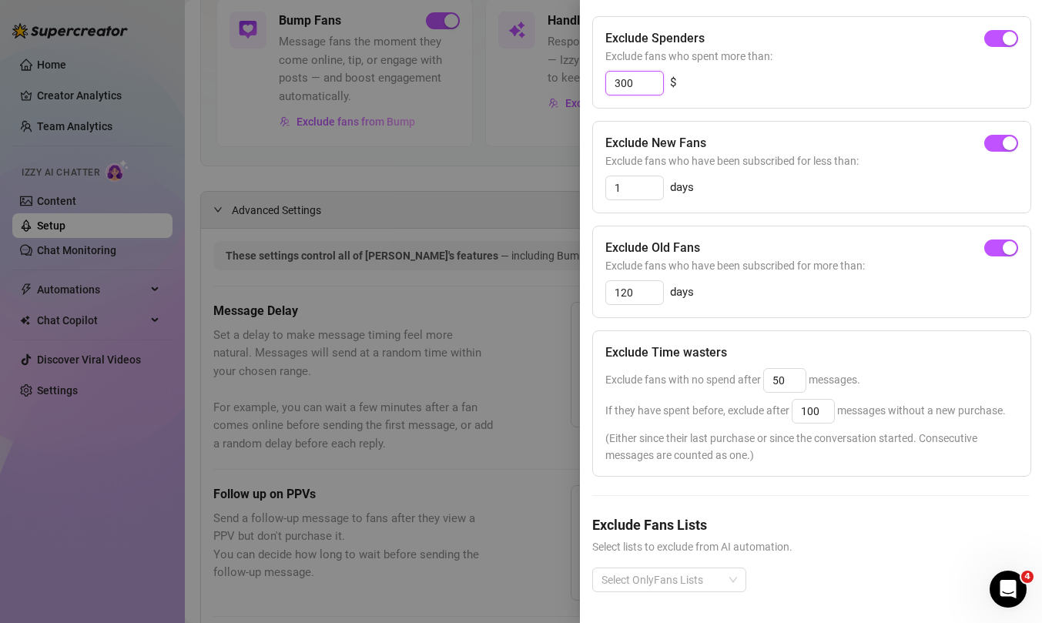
scroll to position [169, 1]
click at [1010, 146] on div "button" at bounding box center [1009, 143] width 14 height 14
click at [687, 575] on div at bounding box center [660, 580] width 132 height 22
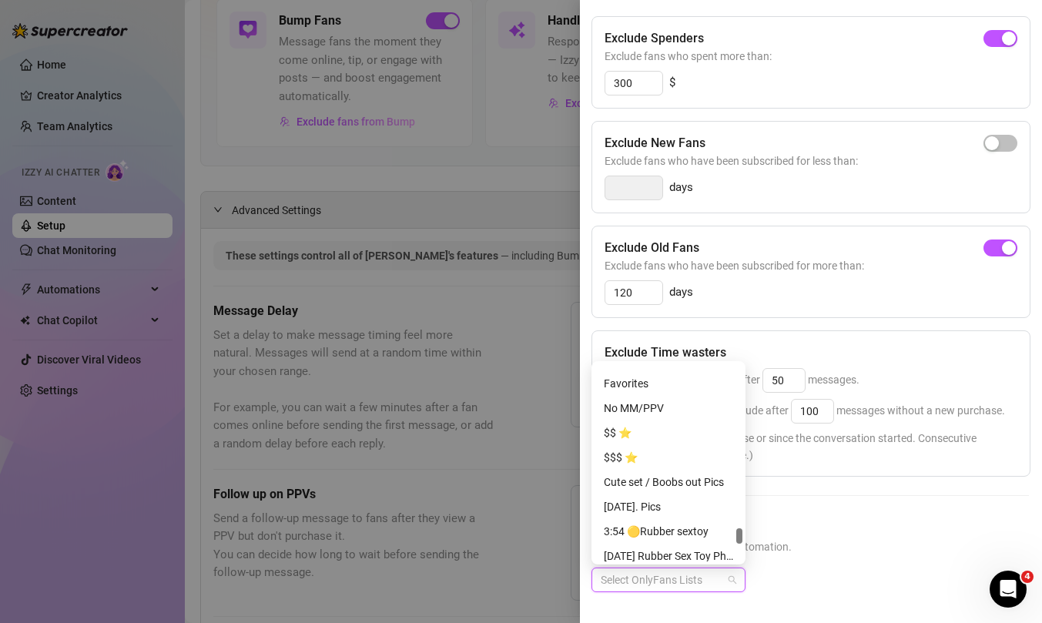
scroll to position [2558, 0]
click at [666, 406] on div "No MM/PPV" at bounding box center [668, 405] width 129 height 17
click at [853, 524] on h5 "Exclude Fans Lists" at bounding box center [809, 524] width 437 height 21
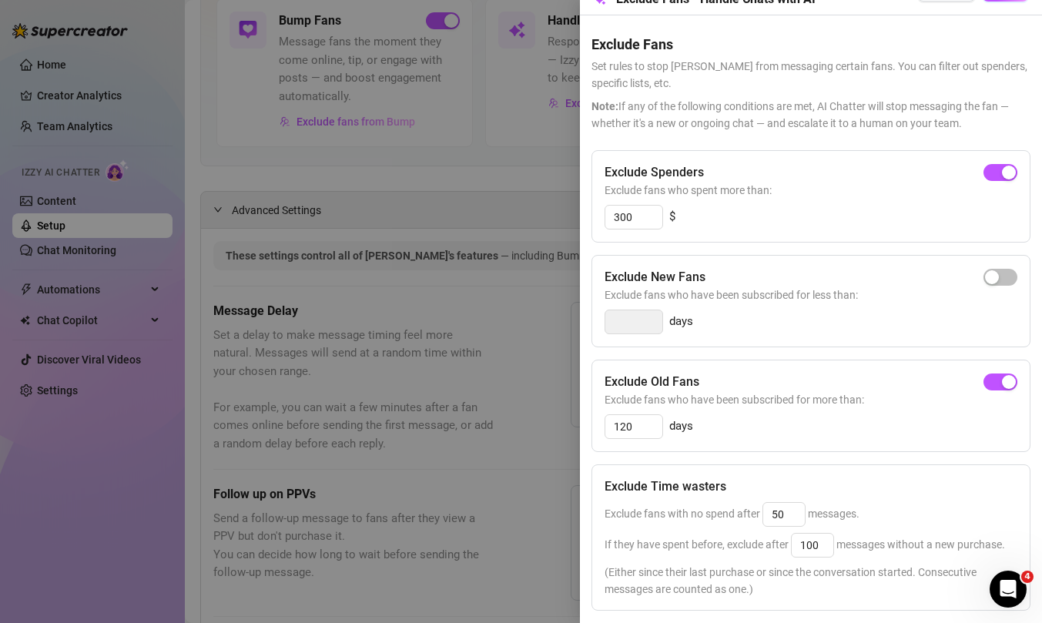
scroll to position [0, 1]
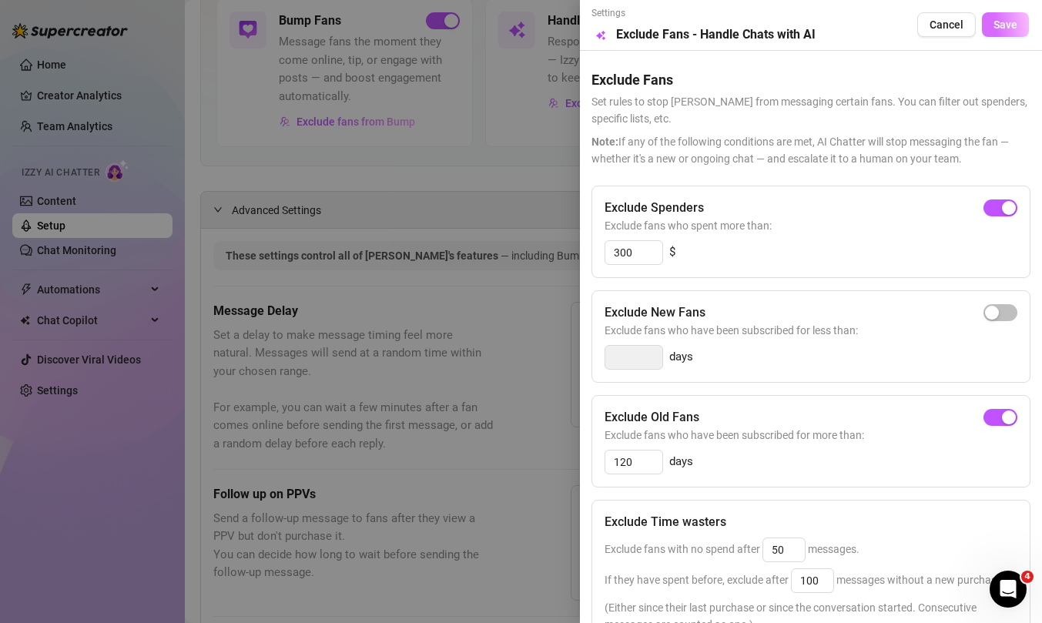
click at [1003, 28] on span "Save" at bounding box center [1005, 24] width 24 height 12
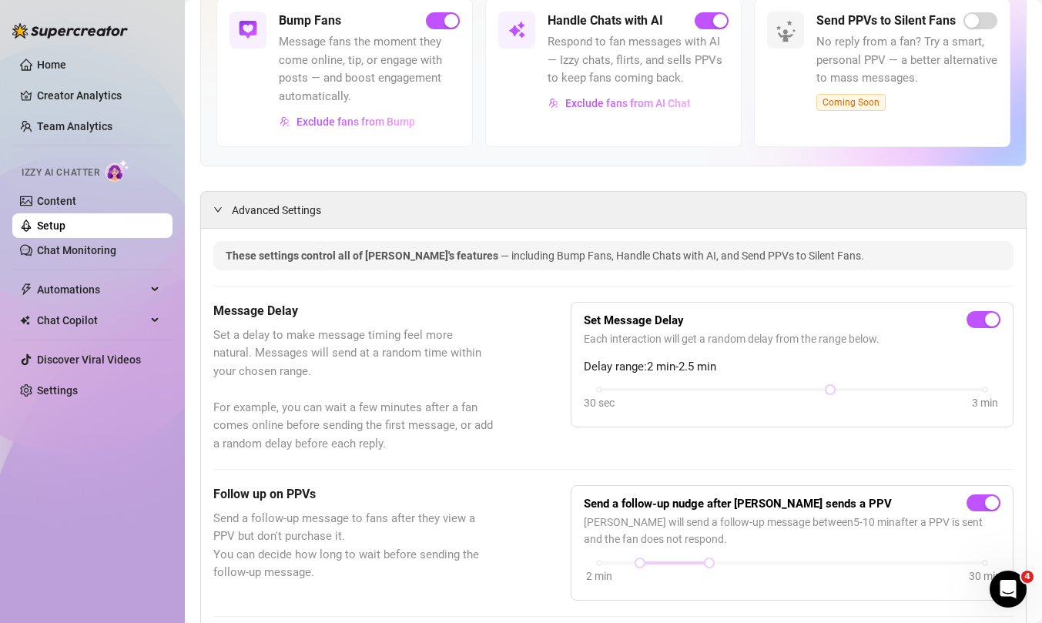
click at [61, 228] on link "Setup" at bounding box center [51, 225] width 28 height 12
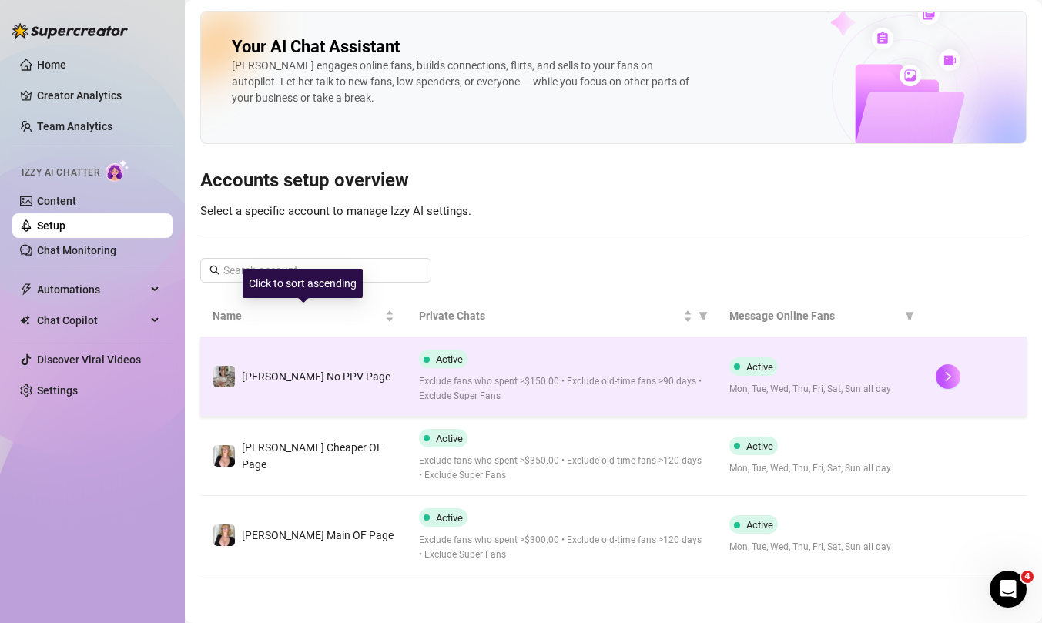
click at [321, 393] on td "[PERSON_NAME] No PPV Page" at bounding box center [303, 376] width 206 height 79
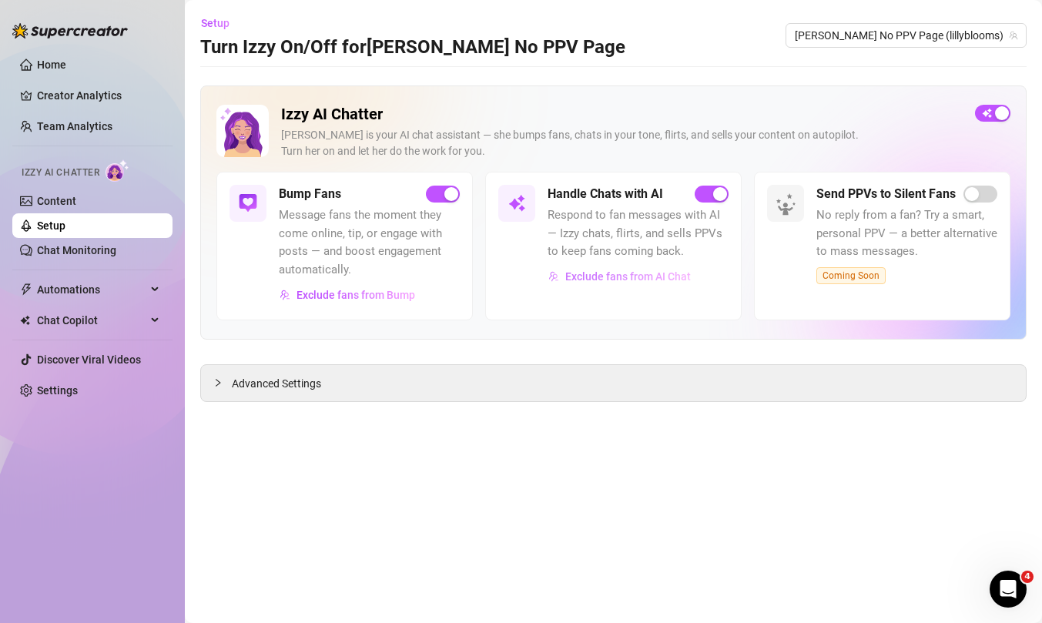
click at [666, 282] on span "Exclude fans from AI Chat" at bounding box center [628, 276] width 126 height 12
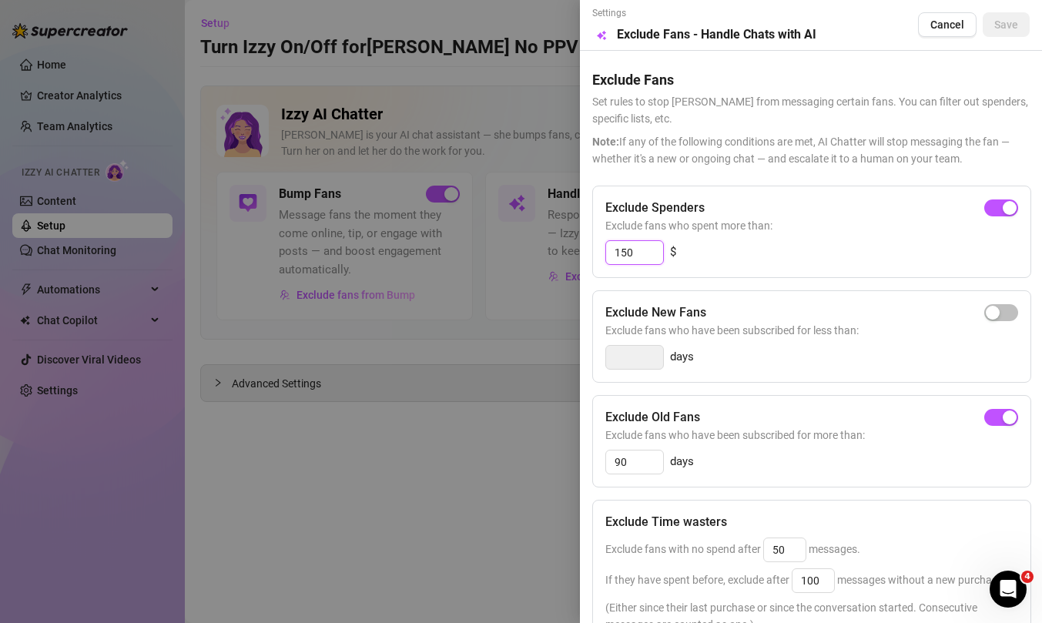
drag, startPoint x: 638, startPoint y: 258, endPoint x: 599, endPoint y: 255, distance: 39.4
click at [599, 255] on div "Exclude Spenders Exclude fans who spent more than: 150 $" at bounding box center [811, 232] width 439 height 92
type input "2"
click at [1000, 202] on span "button" at bounding box center [1001, 207] width 34 height 17
drag, startPoint x: 651, startPoint y: 254, endPoint x: 596, endPoint y: 254, distance: 54.7
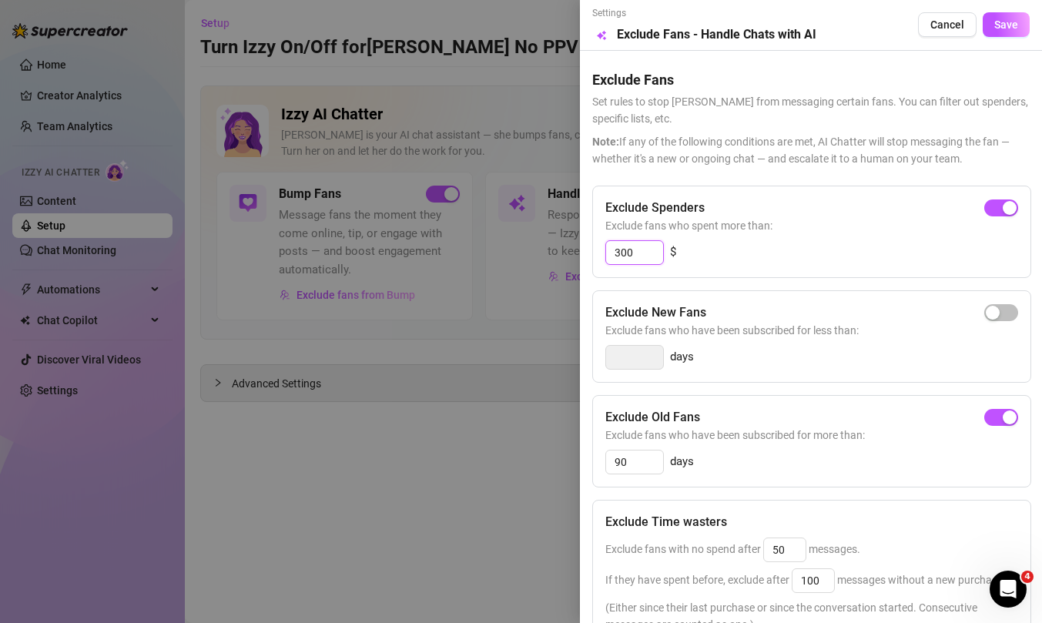
click at [597, 254] on div "Exclude Spenders Exclude fans who spent more than: 300 $" at bounding box center [811, 232] width 439 height 92
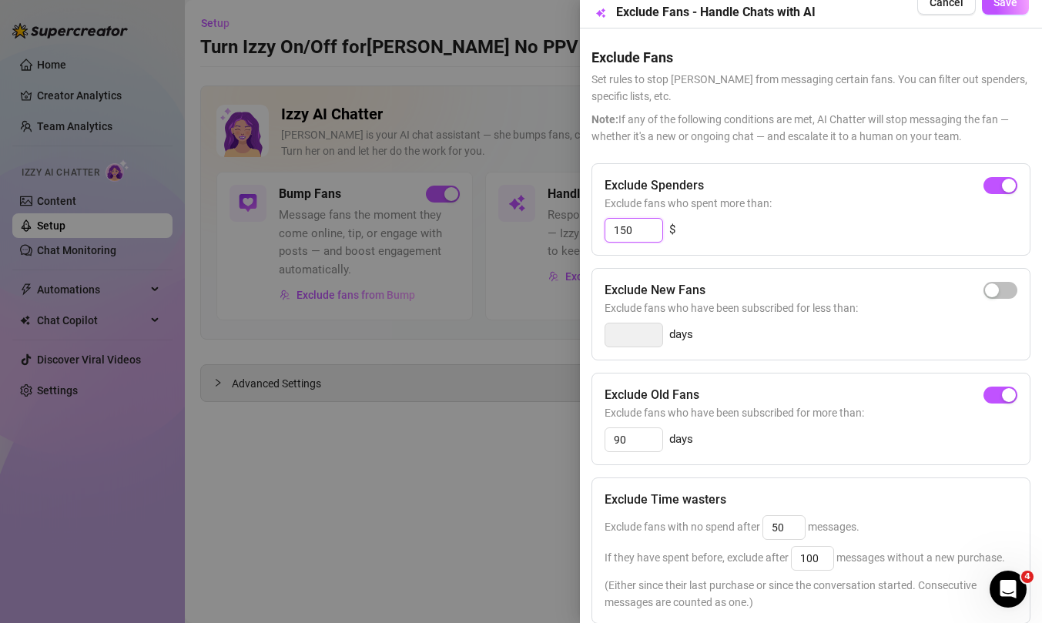
scroll to position [0, 1]
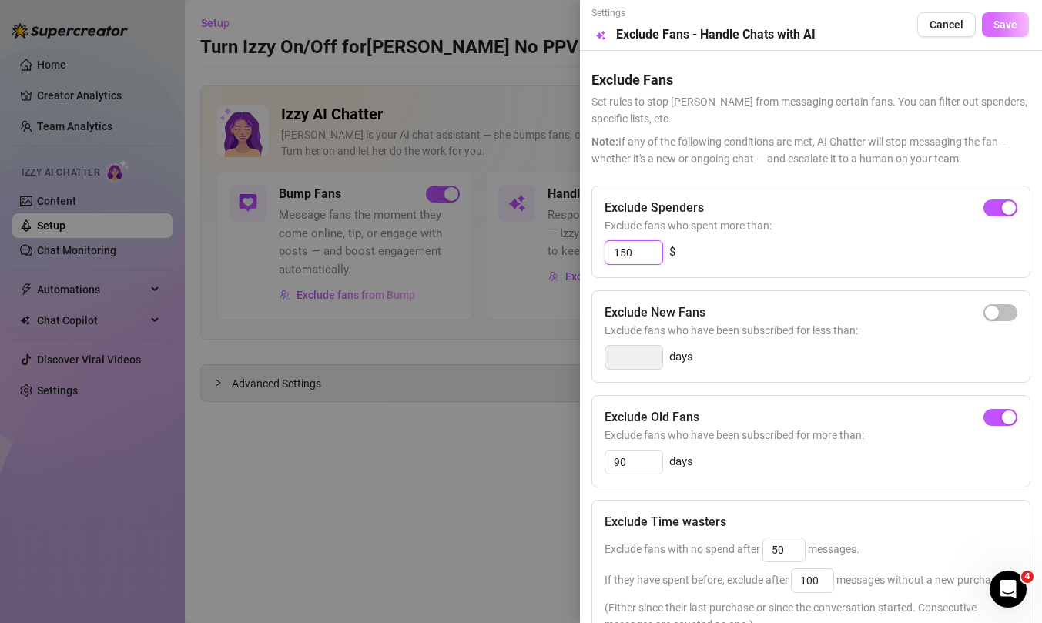
type input "150"
click at [1004, 18] on span "Save" at bounding box center [1005, 24] width 24 height 12
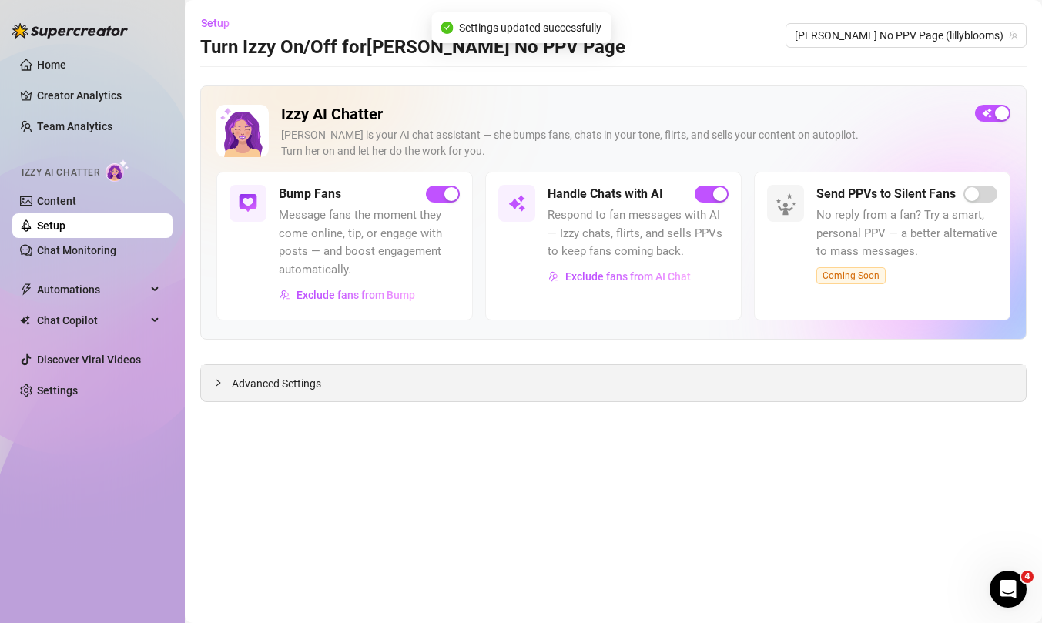
click at [225, 381] on div at bounding box center [222, 382] width 18 height 17
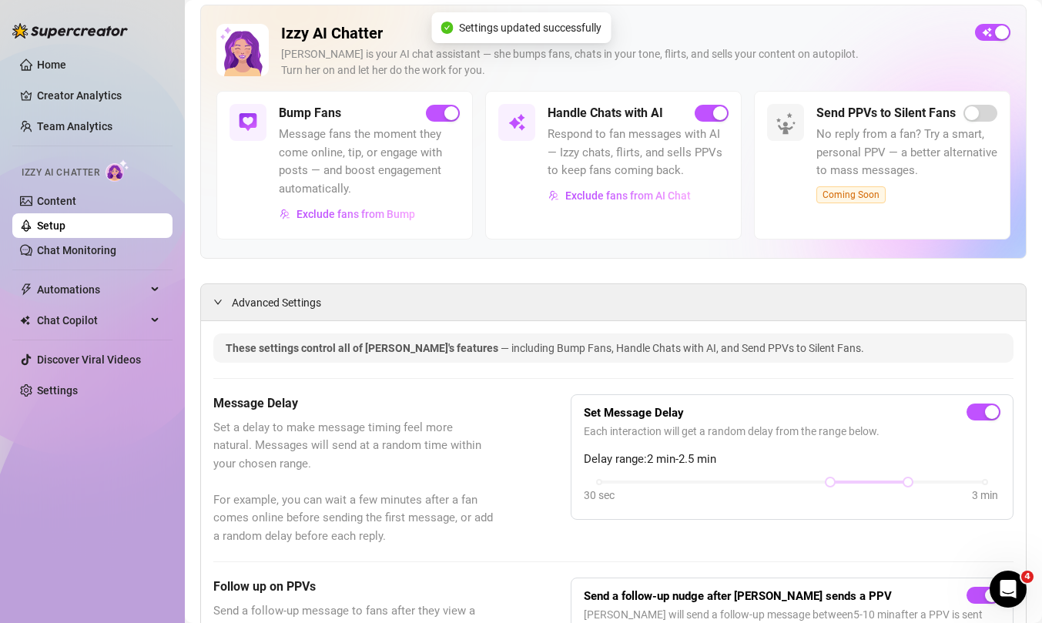
scroll to position [112, 0]
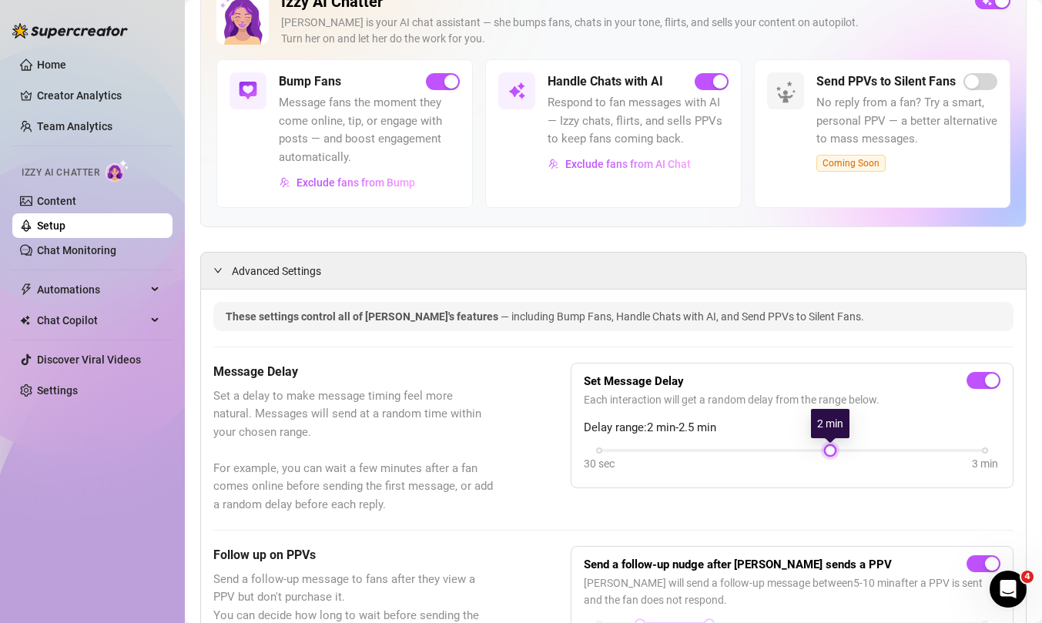
drag, startPoint x: 911, startPoint y: 450, endPoint x: 842, endPoint y: 452, distance: 68.6
click at [842, 452] on div "30 sec 3 min" at bounding box center [792, 449] width 386 height 6
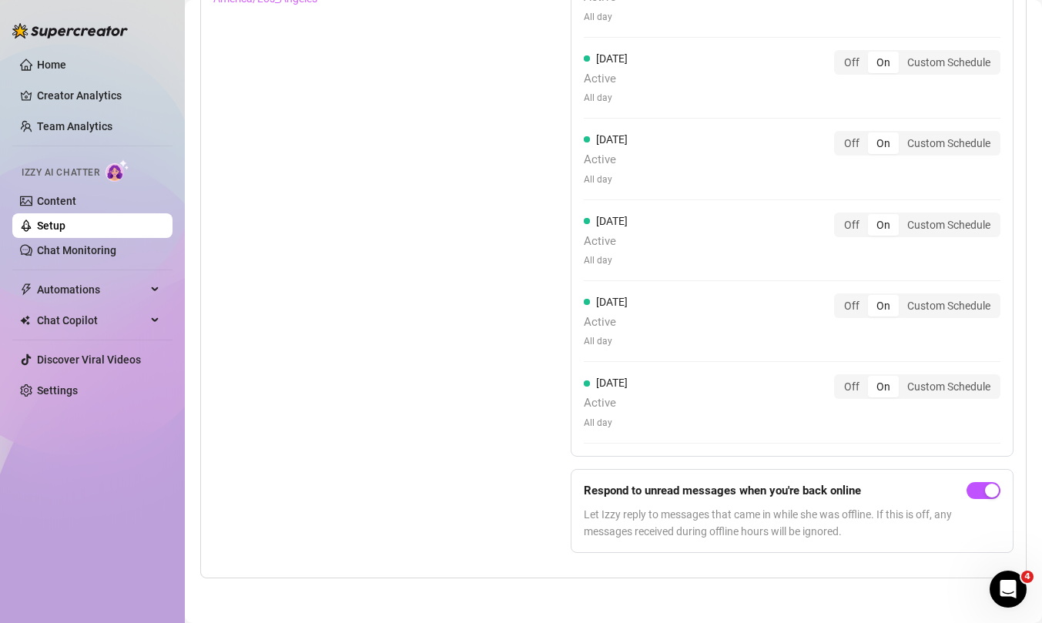
scroll to position [0, 0]
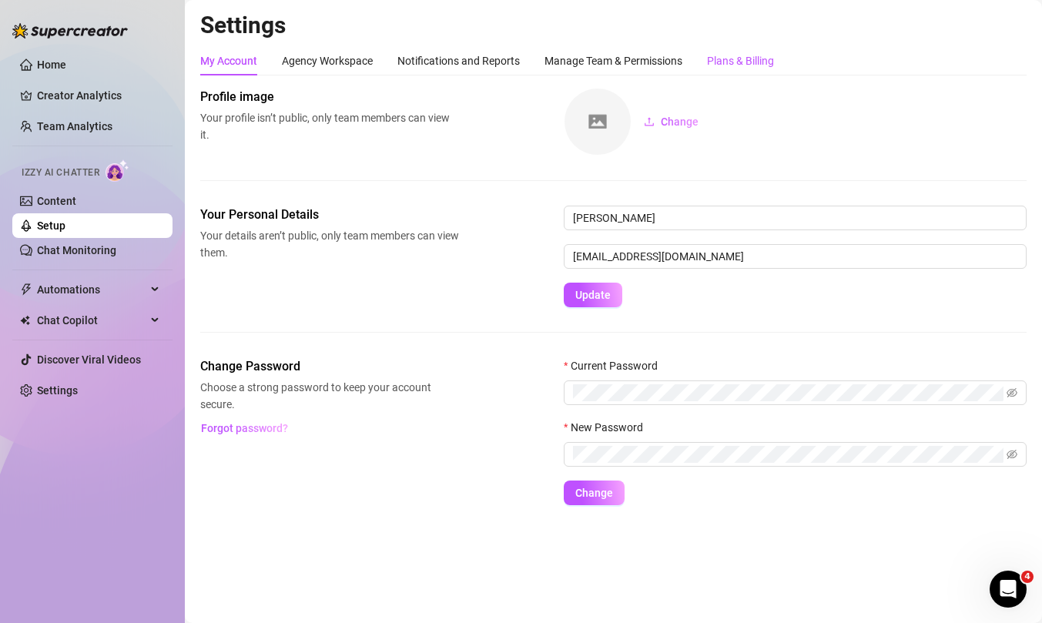
click at [739, 63] on div "Plans & Billing" at bounding box center [740, 60] width 67 height 17
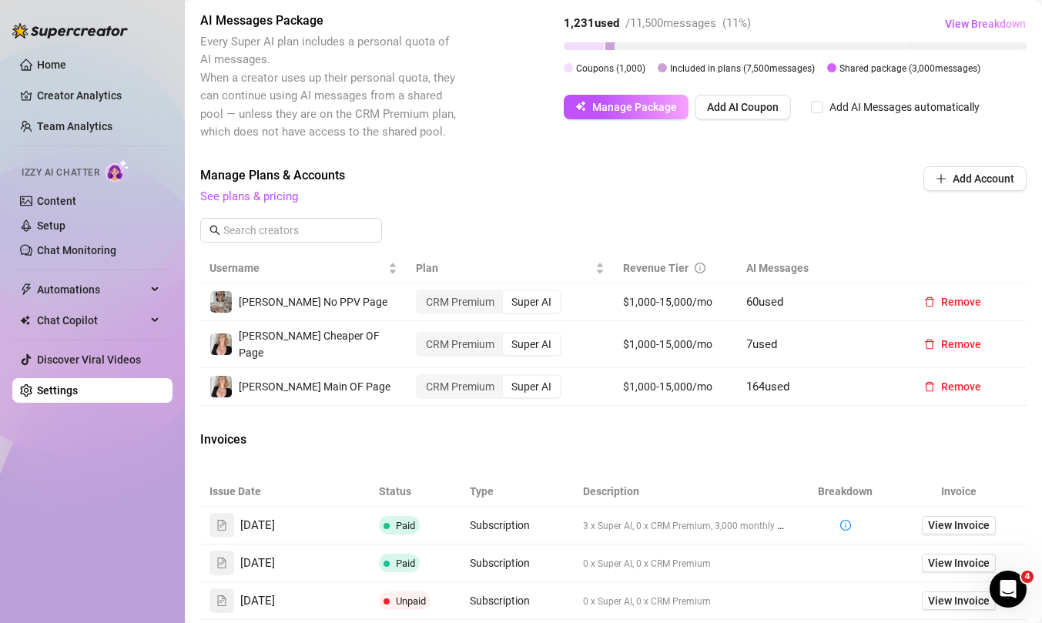
scroll to position [381, 0]
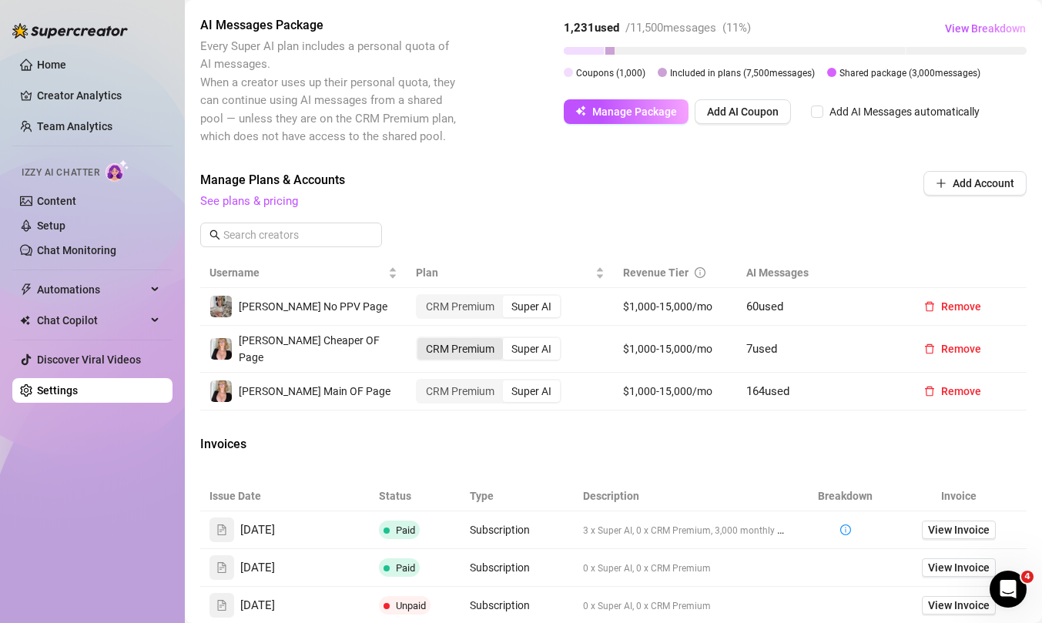
click at [486, 345] on div "CRM Premium" at bounding box center [459, 349] width 85 height 22
click at [421, 340] on input "CRM Premium" at bounding box center [421, 340] width 0 height 0
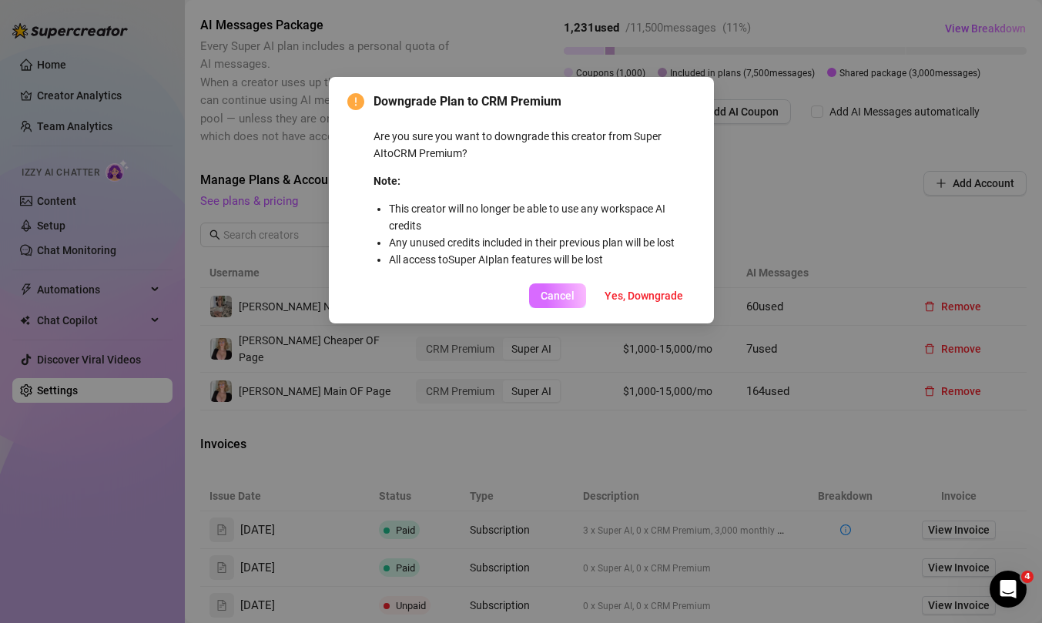
click at [544, 299] on span "Cancel" at bounding box center [558, 296] width 34 height 12
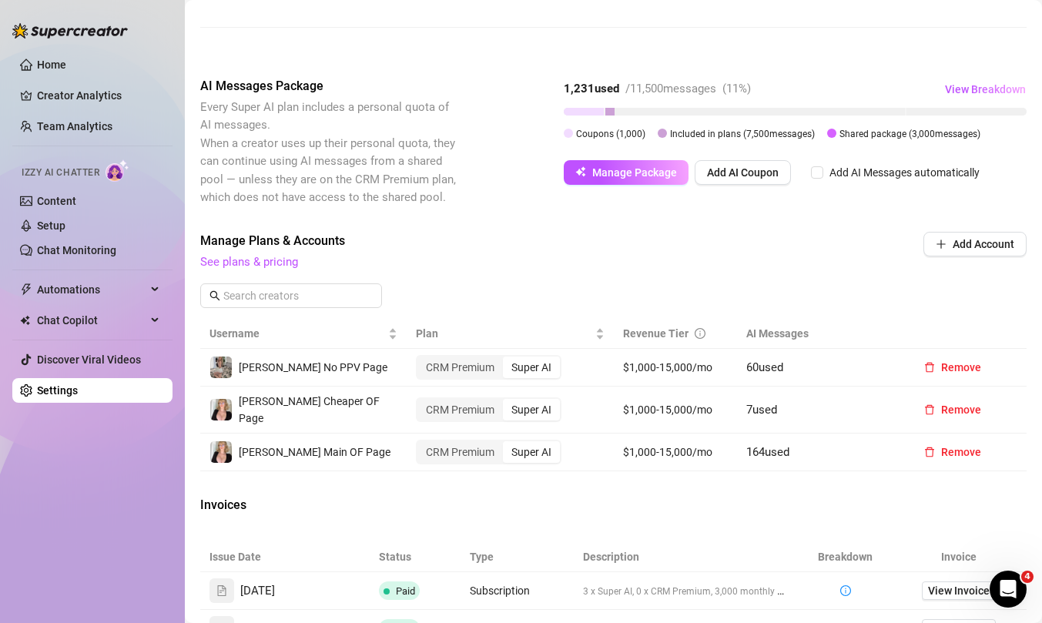
scroll to position [319, 0]
click at [1015, 85] on span "View Breakdown" at bounding box center [985, 91] width 81 height 12
click at [670, 278] on div "Manage Plans & Accounts See plans & pricing Add Account" at bounding box center [613, 277] width 826 height 88
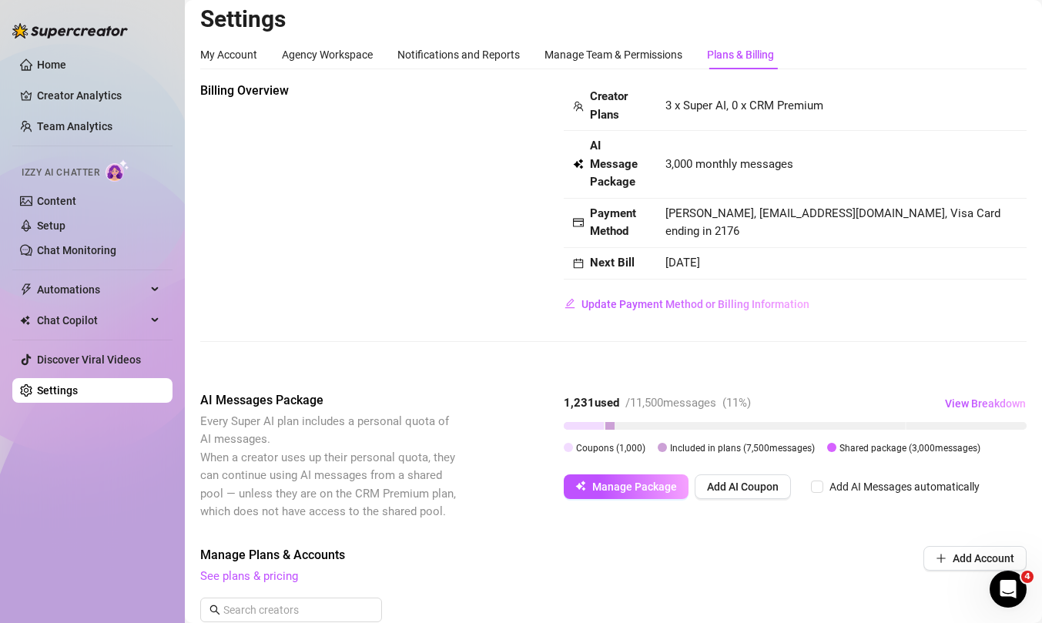
scroll to position [0, 0]
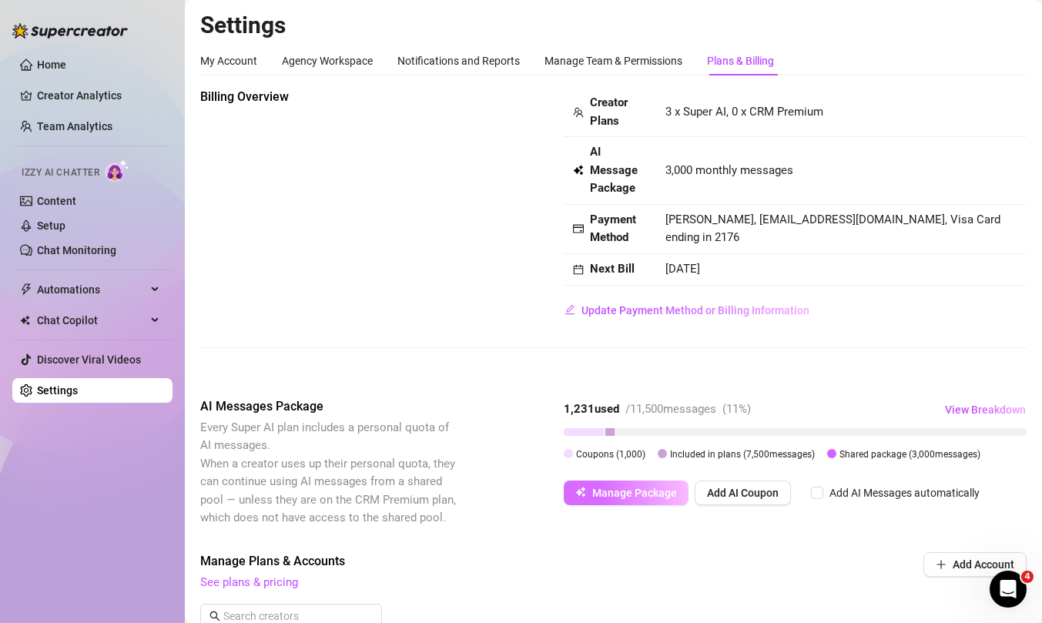
click at [641, 494] on span "Manage Package" at bounding box center [634, 493] width 85 height 12
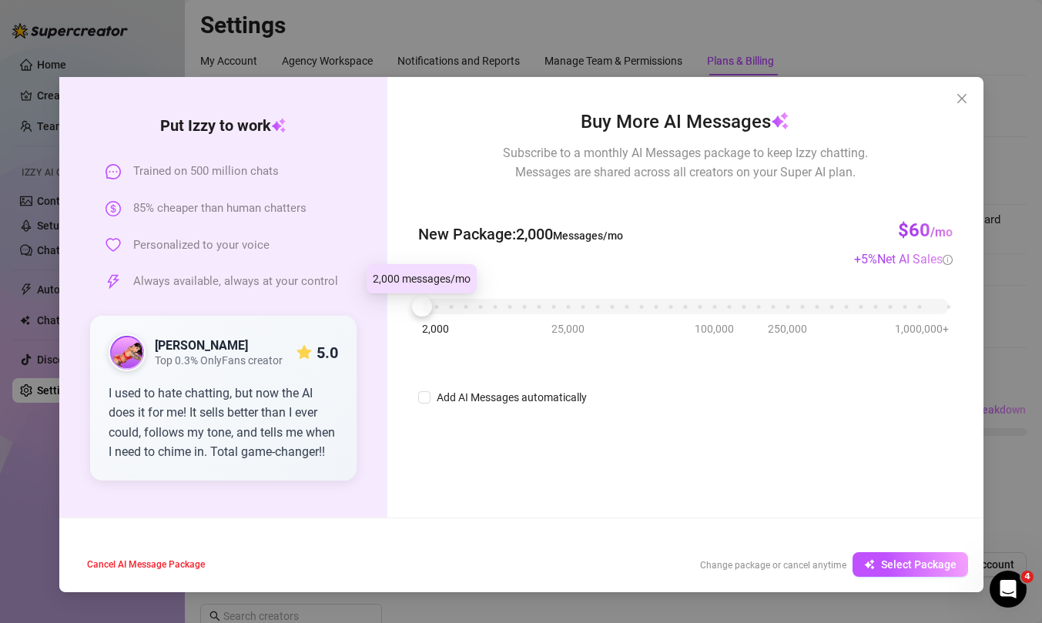
drag, startPoint x: 424, startPoint y: 306, endPoint x: 414, endPoint y: 307, distance: 10.8
click at [414, 307] on div at bounding box center [422, 306] width 20 height 20
click at [966, 99] on icon "close" at bounding box center [962, 98] width 12 height 12
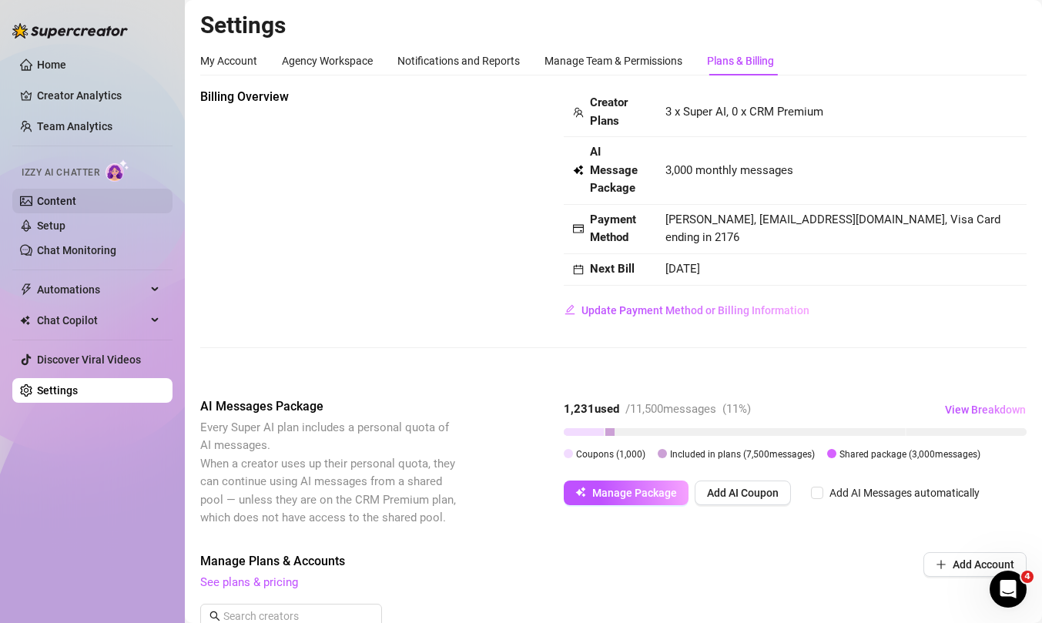
click at [76, 204] on link "Content" at bounding box center [56, 201] width 39 height 12
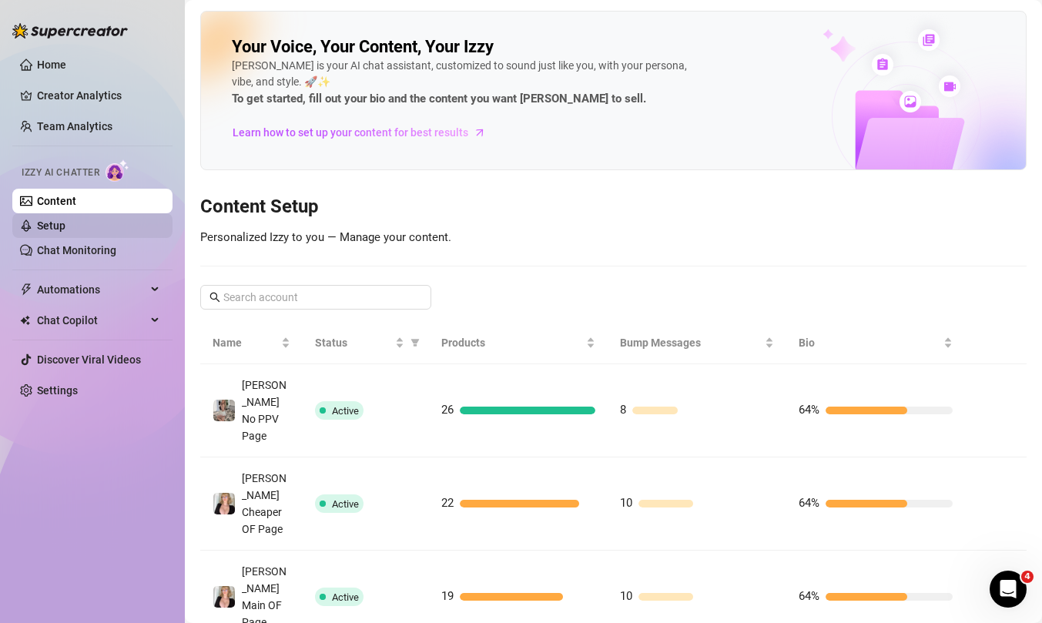
click at [65, 230] on link "Setup" at bounding box center [51, 225] width 28 height 12
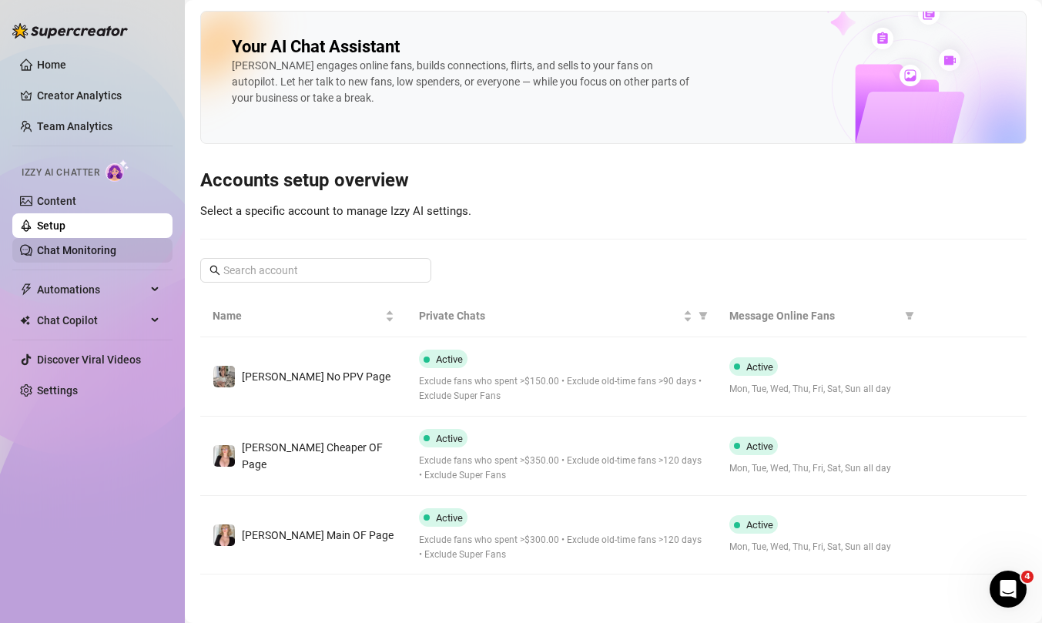
click at [87, 254] on link "Chat Monitoring" at bounding box center [76, 250] width 79 height 12
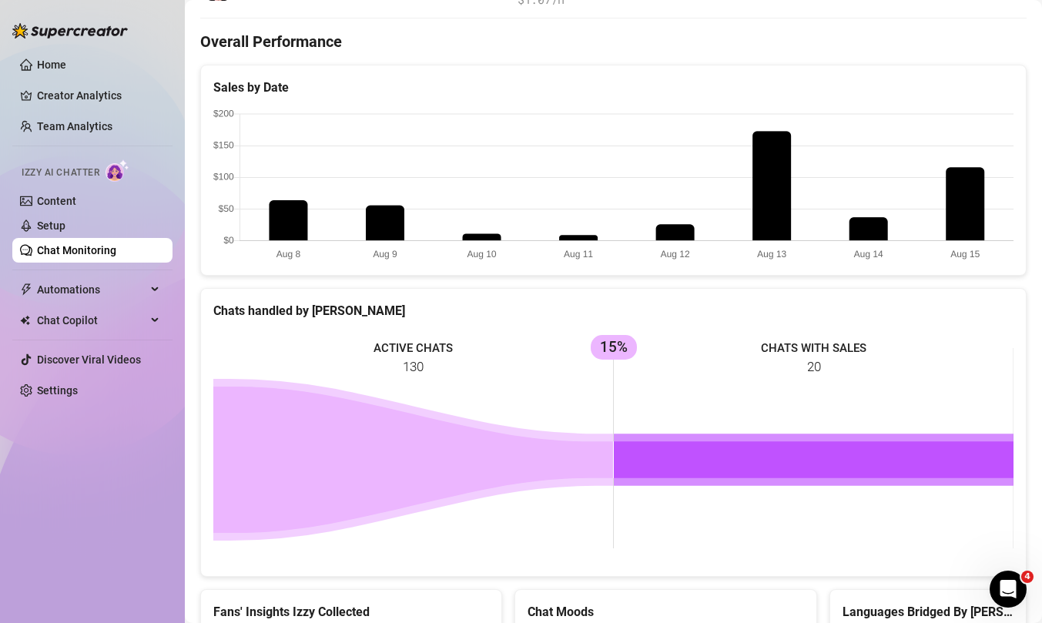
scroll to position [811, 0]
